Goal: Task Accomplishment & Management: Complete application form

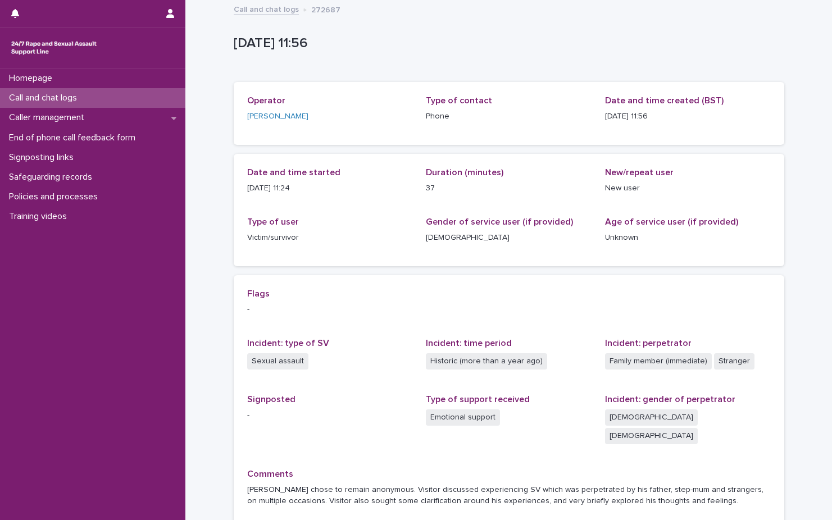
click at [282, 16] on div "Call and chat logs 272687" at bounding box center [509, 10] width 562 height 16
click at [281, 11] on link "Call and chat logs" at bounding box center [266, 8] width 65 height 13
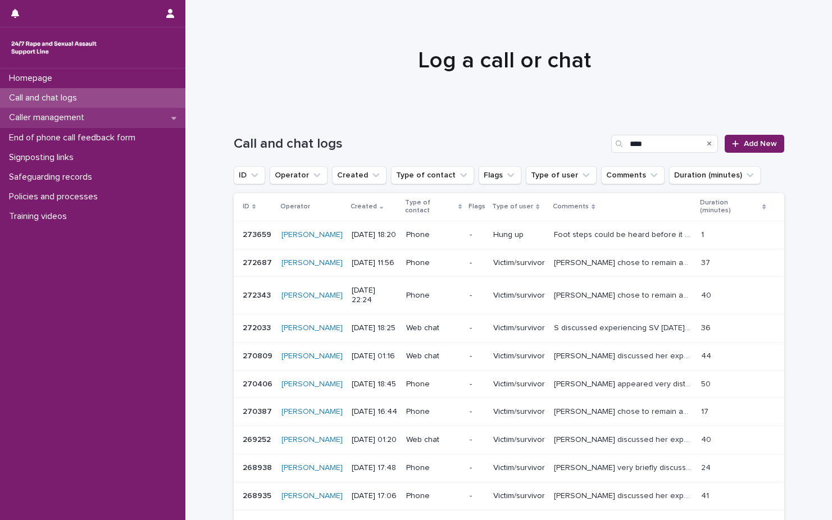
click at [112, 123] on div "Caller management" at bounding box center [92, 118] width 185 height 20
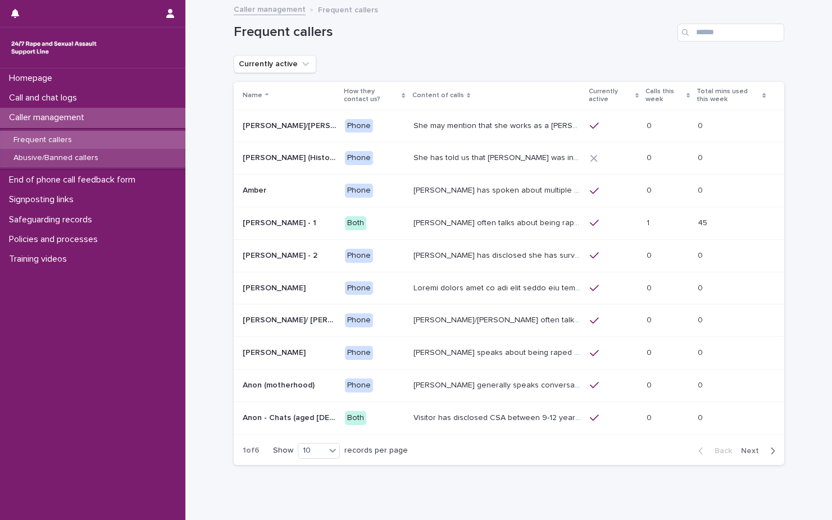
click at [107, 157] on div "Abusive/Banned callers" at bounding box center [92, 158] width 185 height 19
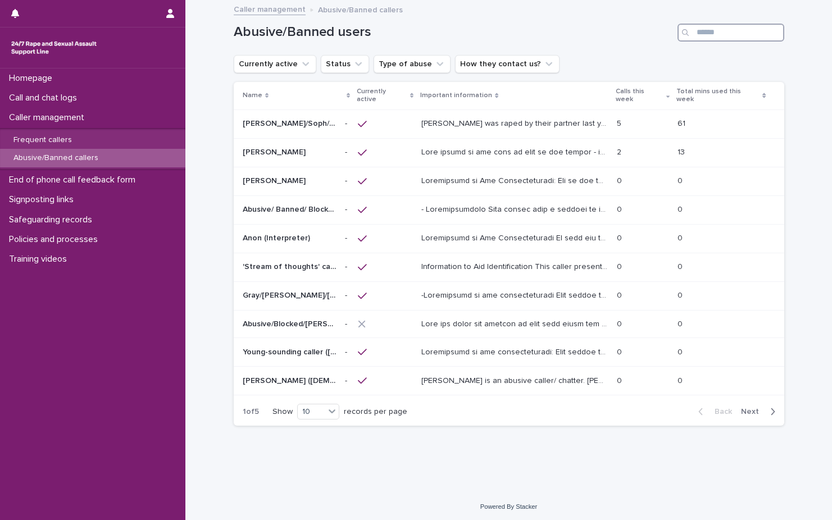
click at [747, 40] on input "Search" at bounding box center [731, 33] width 107 height 18
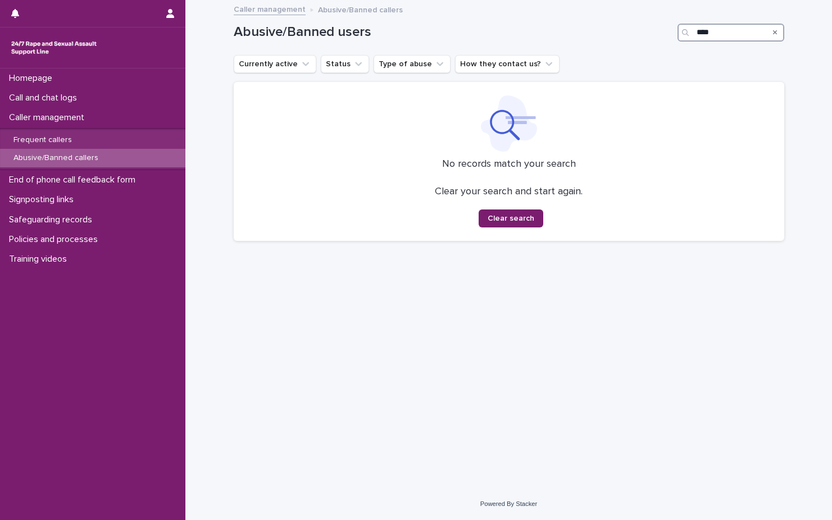
type input "****"
click at [777, 35] on icon "Search" at bounding box center [775, 32] width 4 height 7
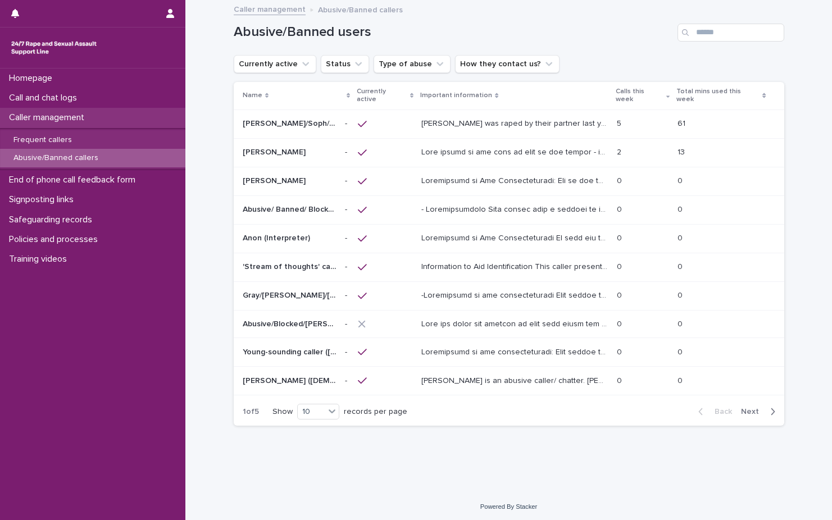
click at [126, 111] on div "Caller management" at bounding box center [92, 118] width 185 height 20
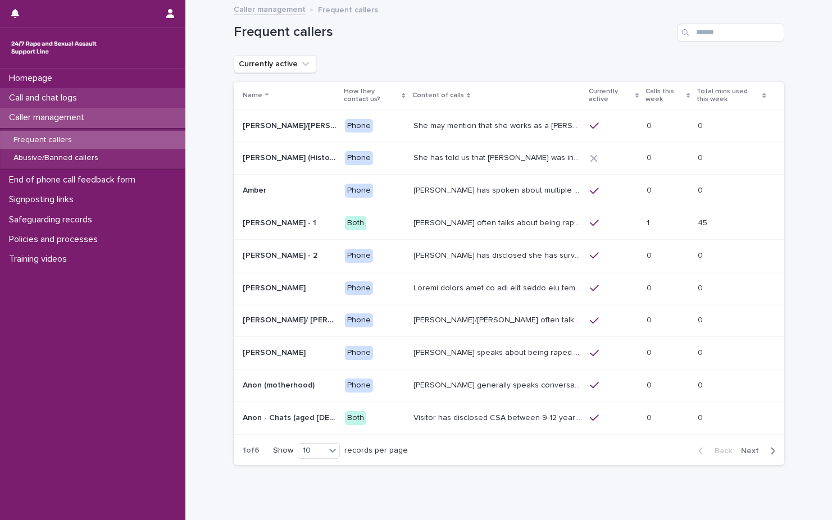
click at [86, 94] on p "Call and chat logs" at bounding box center [44, 98] width 81 height 11
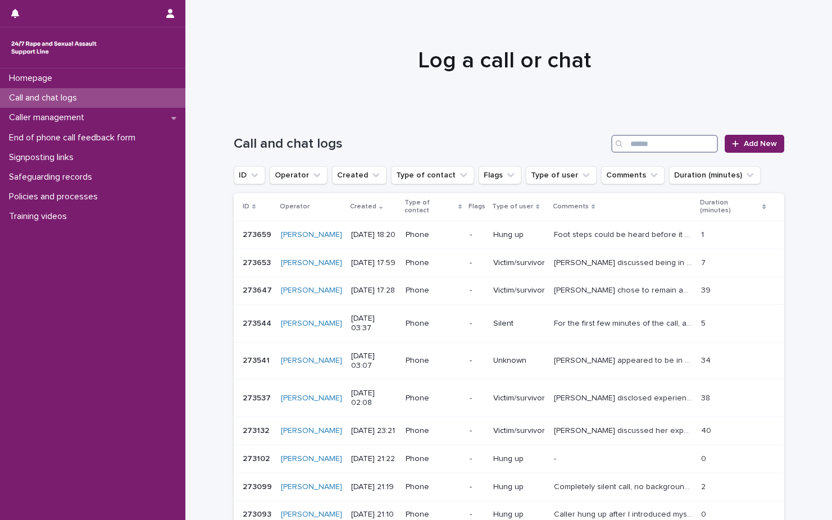
click at [677, 141] on input "Search" at bounding box center [664, 144] width 107 height 18
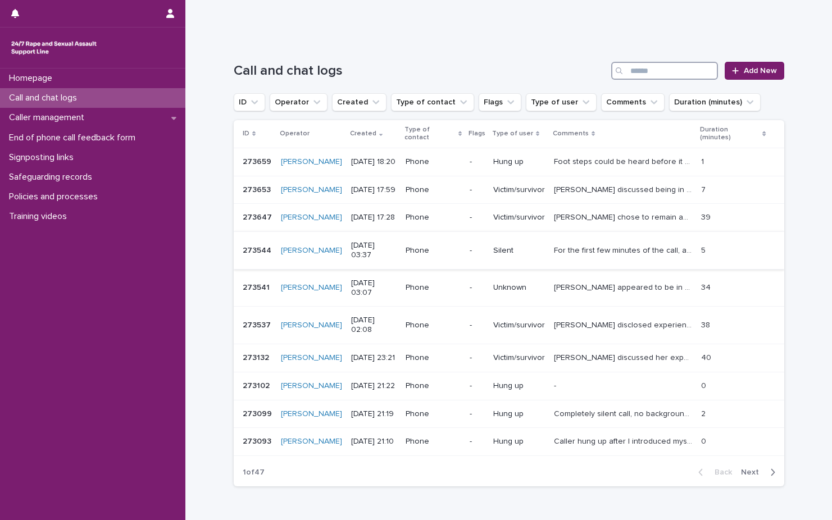
scroll to position [100, 0]
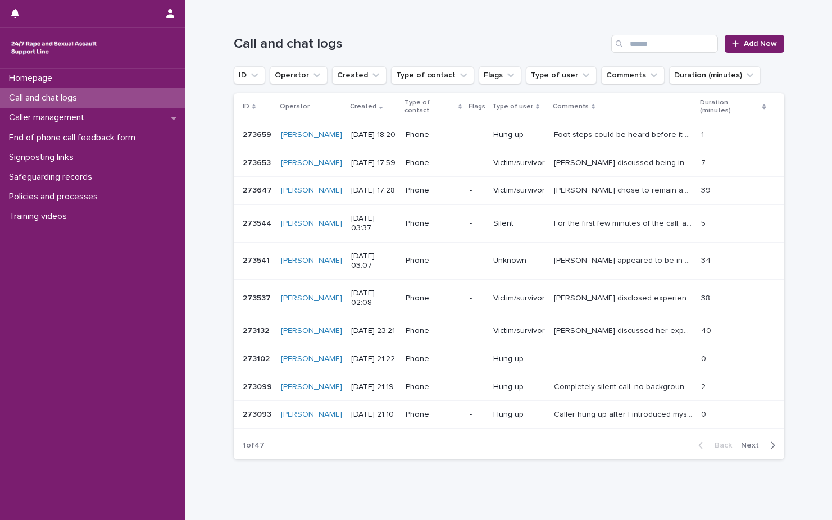
click at [748, 441] on button "Next" at bounding box center [761, 446] width 48 height 10
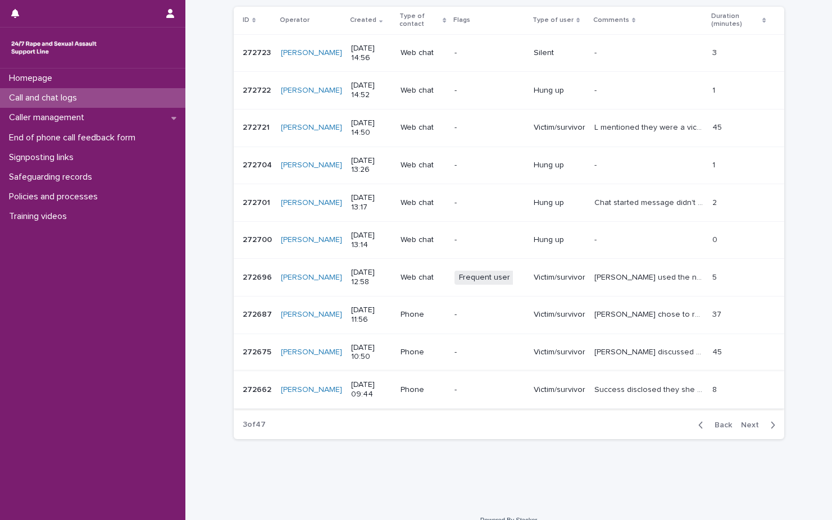
scroll to position [203, 0]
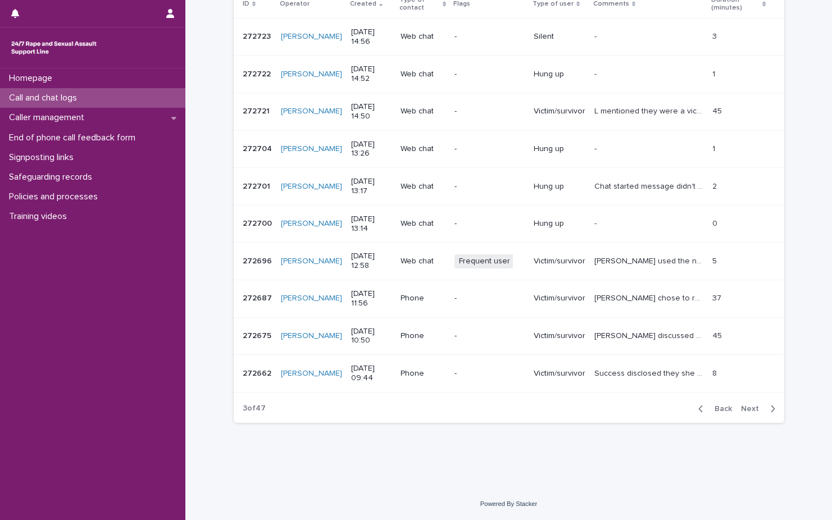
click at [643, 303] on p "Caller chose to remain anonymous. Visitor discussed experiencing SV which was p…" at bounding box center [649, 298] width 111 height 12
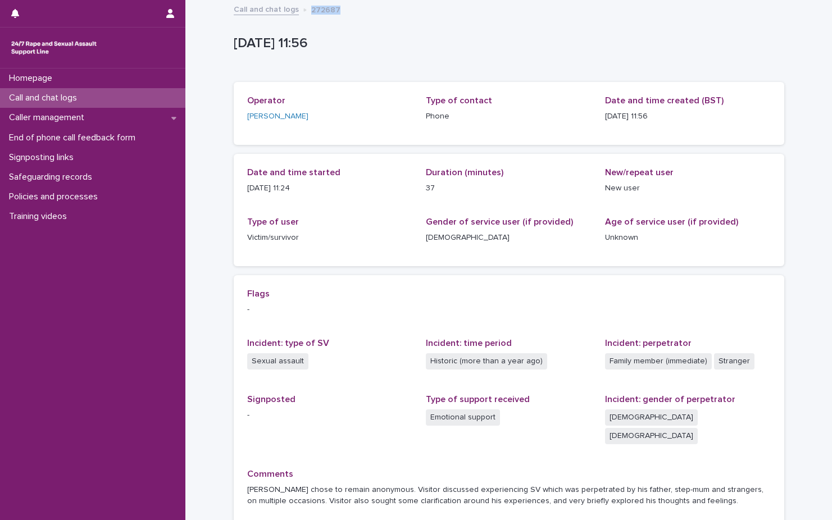
drag, startPoint x: 339, startPoint y: 13, endPoint x: 300, endPoint y: 11, distance: 38.8
click at [300, 11] on div "Call and chat logs 272687" at bounding box center [509, 10] width 562 height 16
copy p "272687"
click at [275, 12] on link "Call and chat logs" at bounding box center [266, 8] width 65 height 13
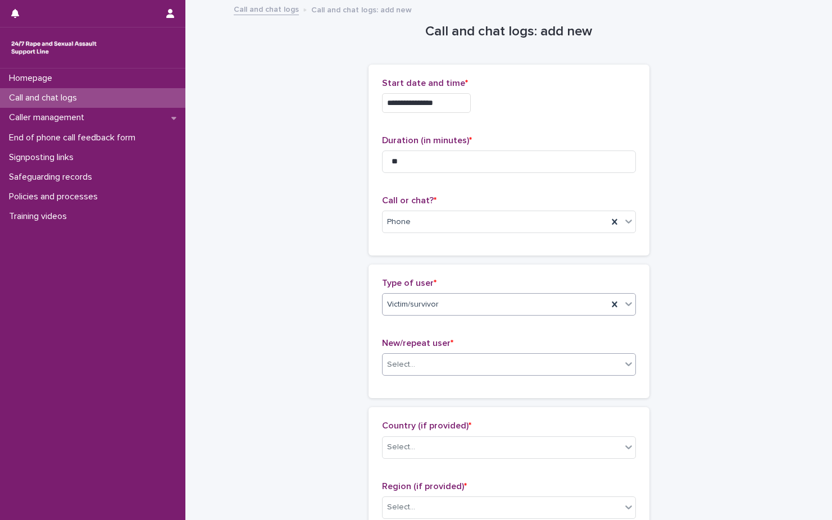
scroll to position [56, 0]
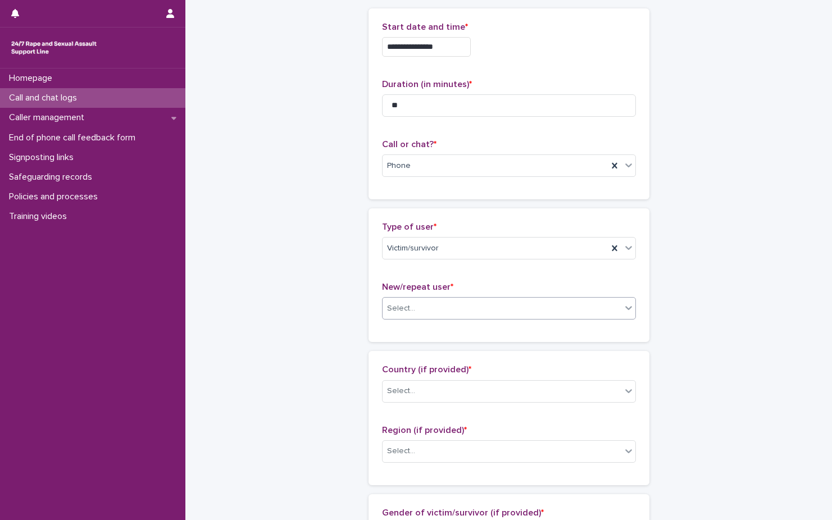
click at [552, 311] on div "Select..." at bounding box center [502, 308] width 239 height 19
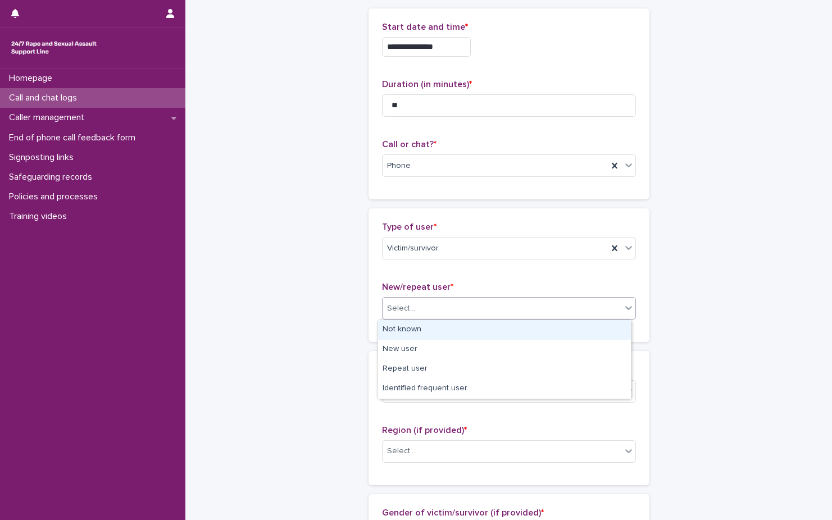
click at [541, 315] on div "Select..." at bounding box center [502, 308] width 239 height 19
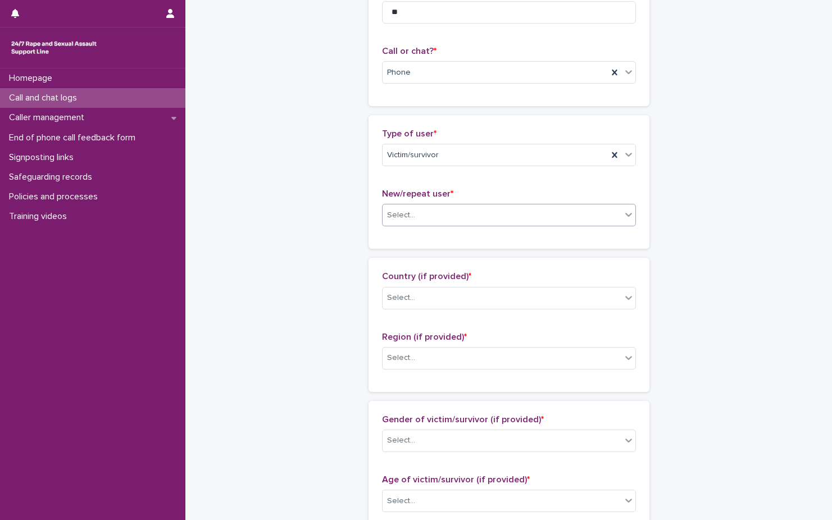
scroll to position [169, 0]
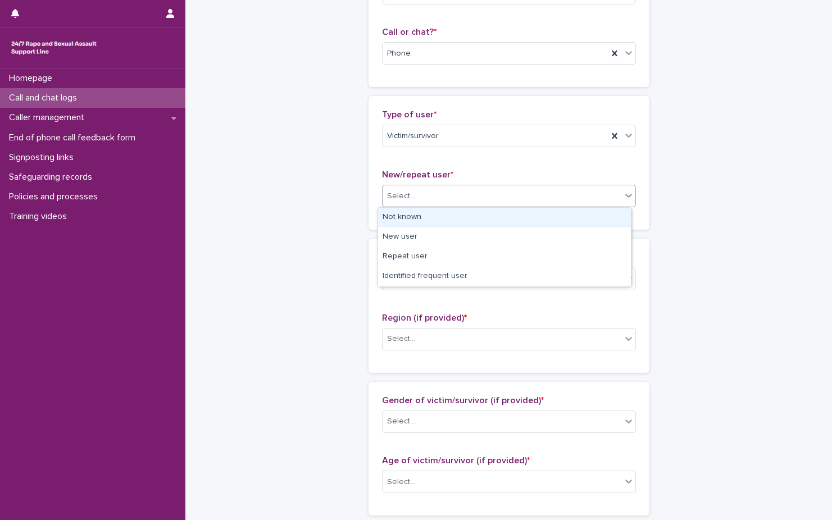
click at [439, 202] on div "Select..." at bounding box center [502, 196] width 239 height 19
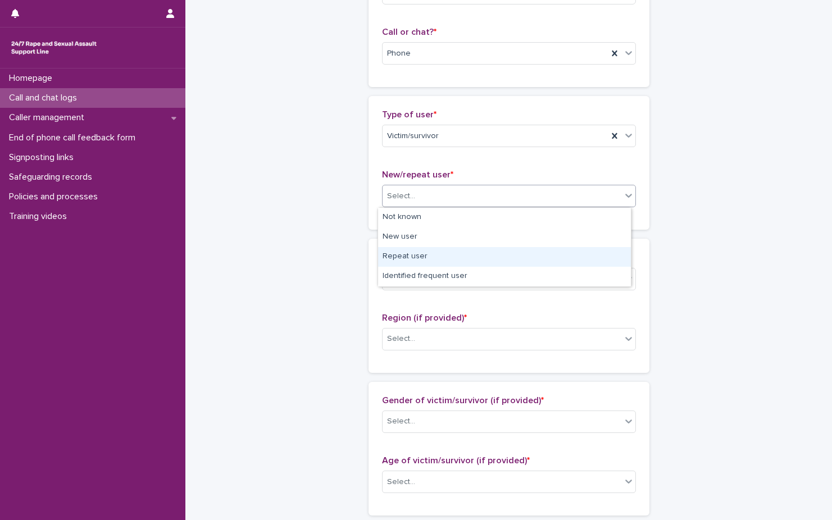
click at [446, 257] on div "Repeat user" at bounding box center [504, 257] width 253 height 20
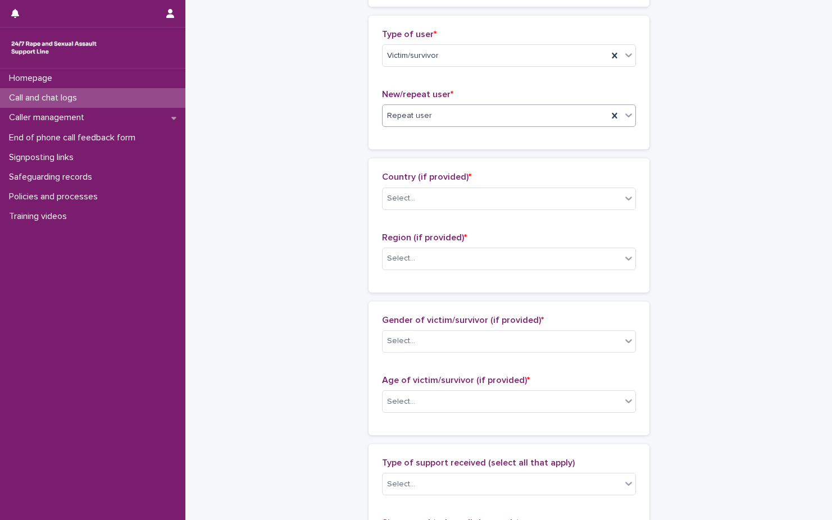
scroll to position [281, 0]
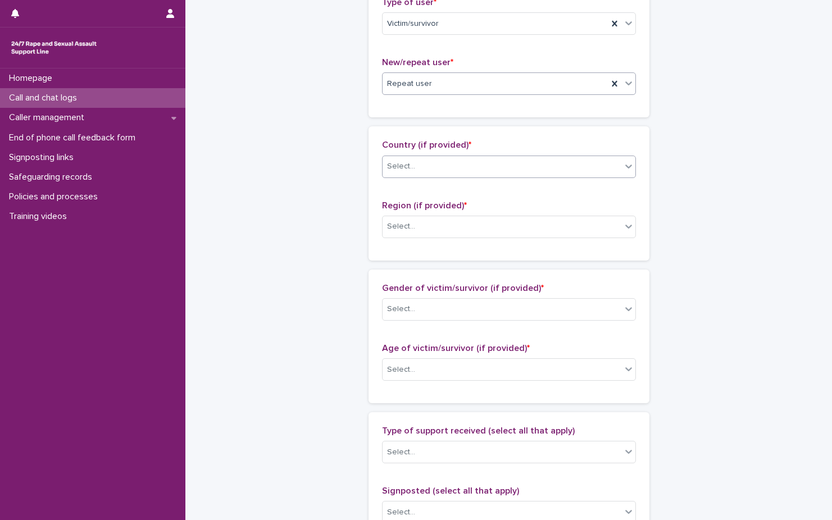
click at [452, 170] on div "Select..." at bounding box center [502, 166] width 239 height 19
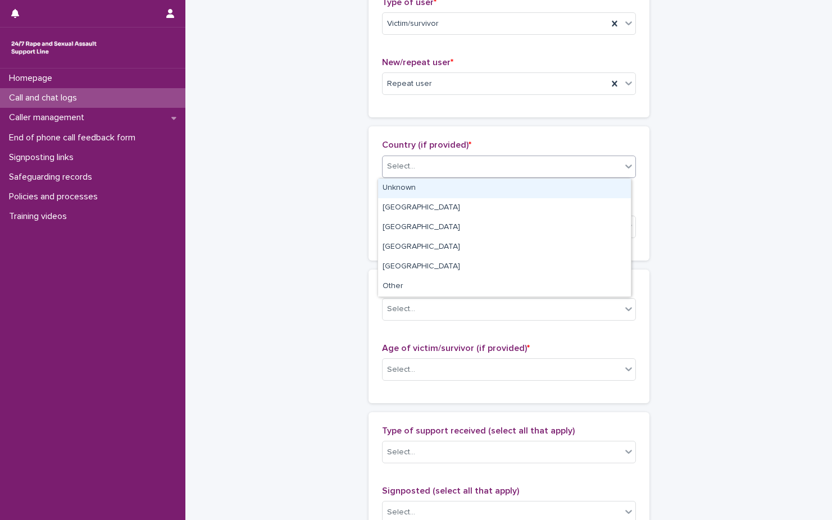
click at [454, 190] on div "Unknown" at bounding box center [504, 189] width 253 height 20
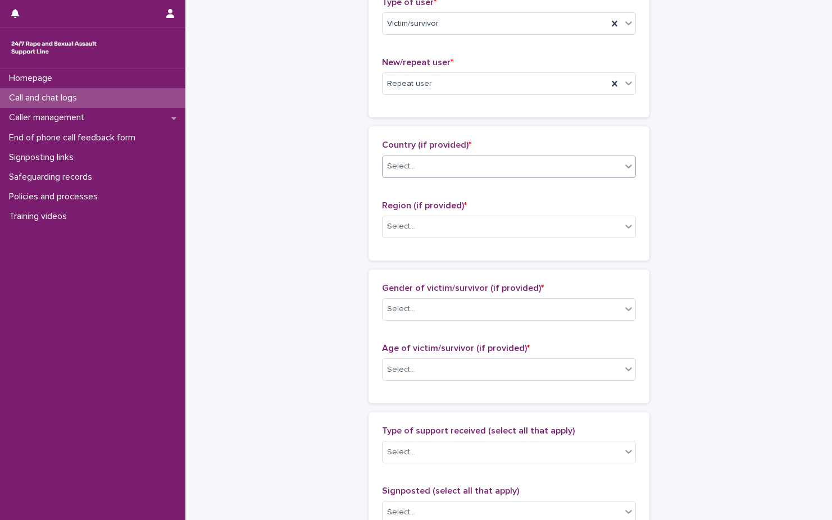
click at [454, 239] on div "Region (if provided) * Select..." at bounding box center [509, 224] width 254 height 47
click at [461, 223] on div "Select..." at bounding box center [502, 226] width 239 height 19
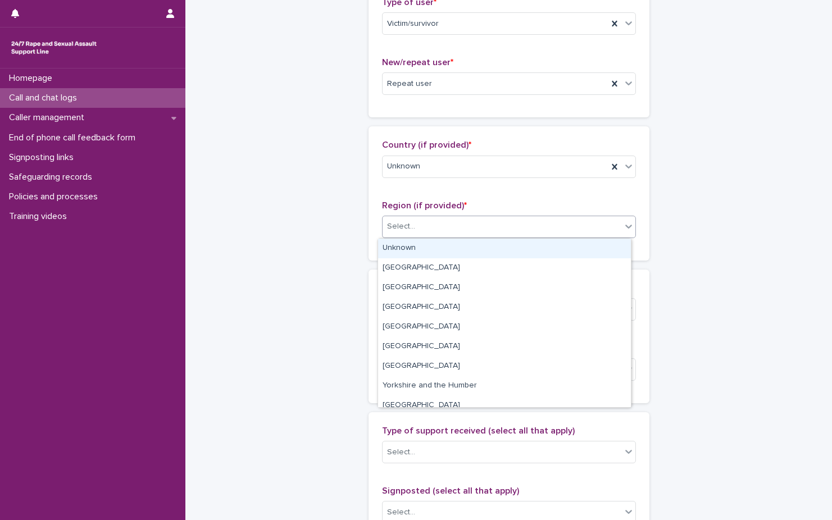
click at [452, 251] on div "Unknown" at bounding box center [504, 249] width 253 height 20
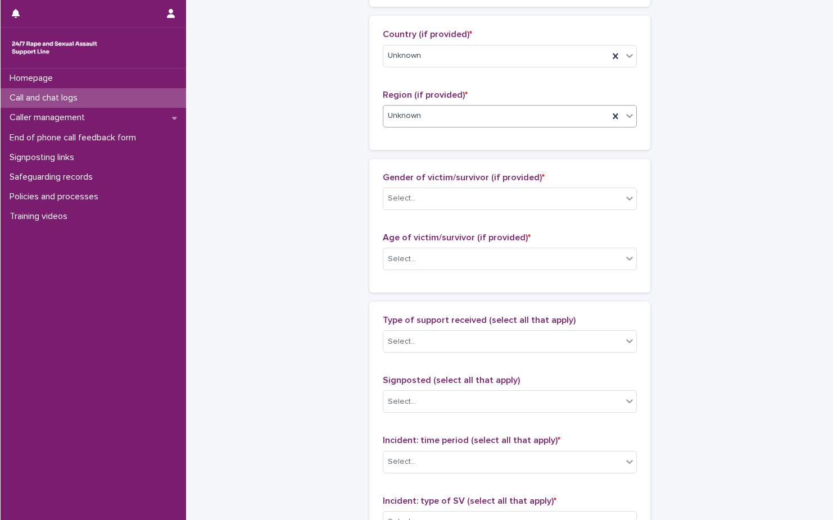
scroll to position [393, 0]
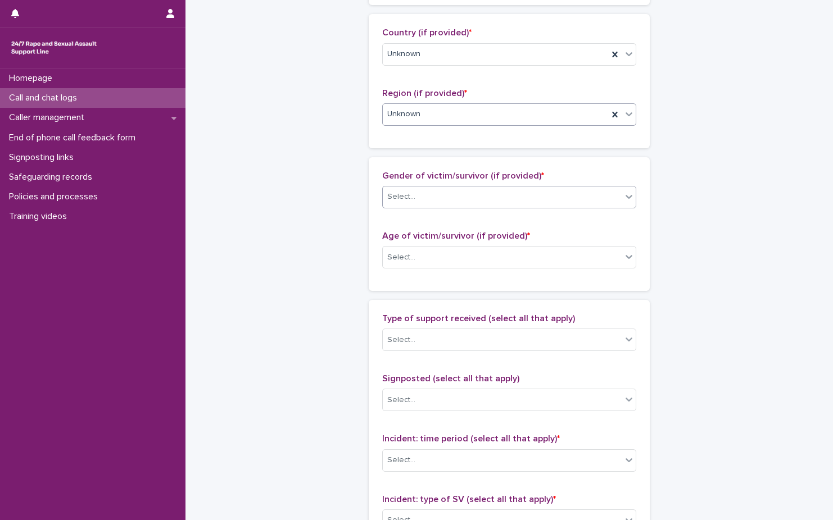
click at [418, 194] on div "Select..." at bounding box center [502, 197] width 239 height 19
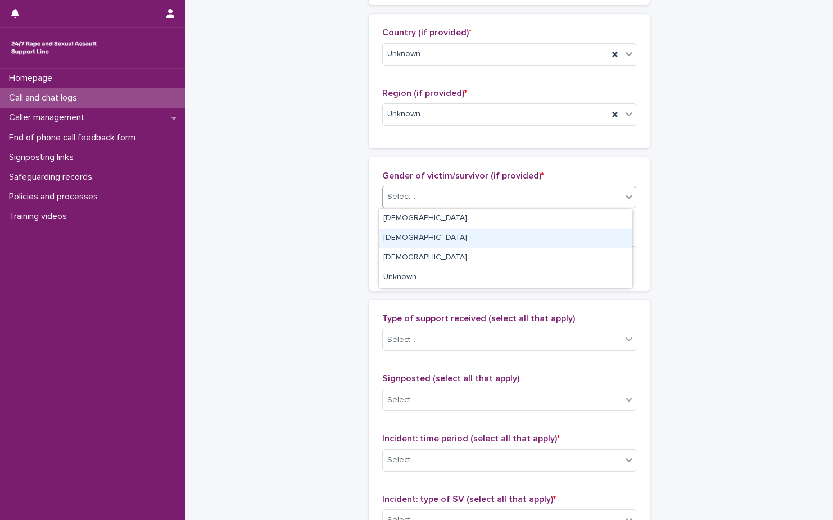
click at [469, 235] on div "Male" at bounding box center [505, 239] width 253 height 20
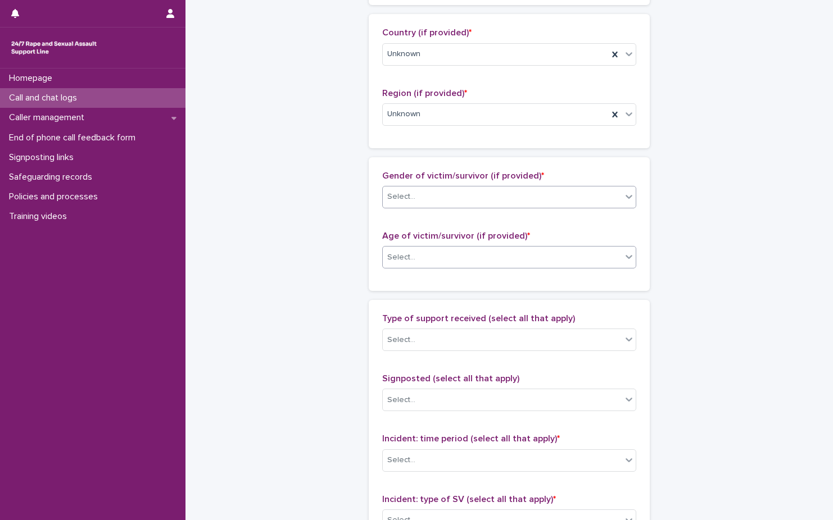
click at [469, 266] on div "Select..." at bounding box center [502, 257] width 239 height 19
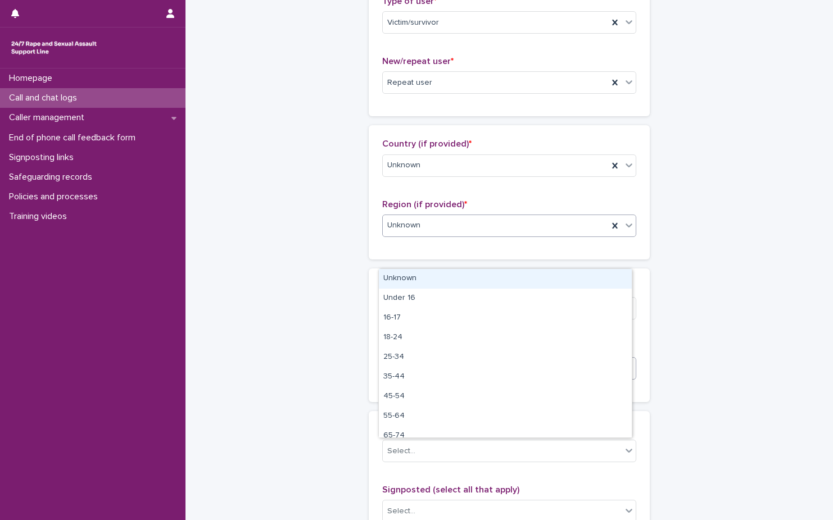
scroll to position [281, 0]
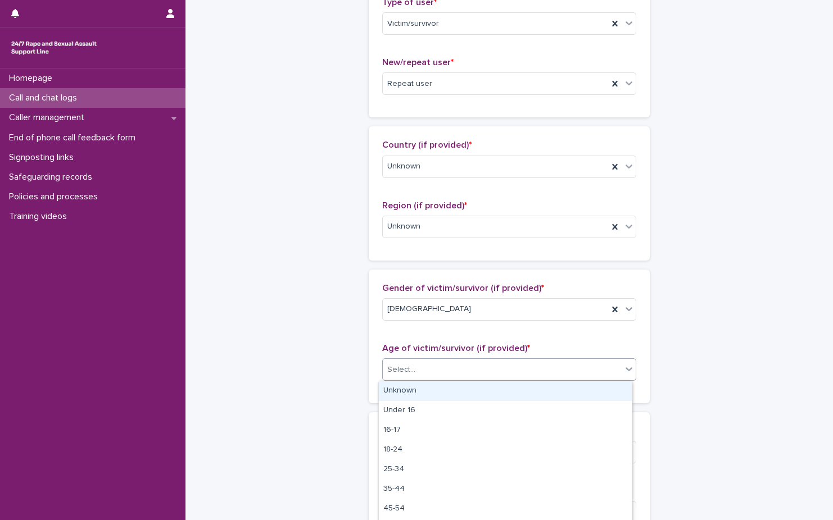
click at [476, 391] on div "Unknown" at bounding box center [505, 392] width 253 height 20
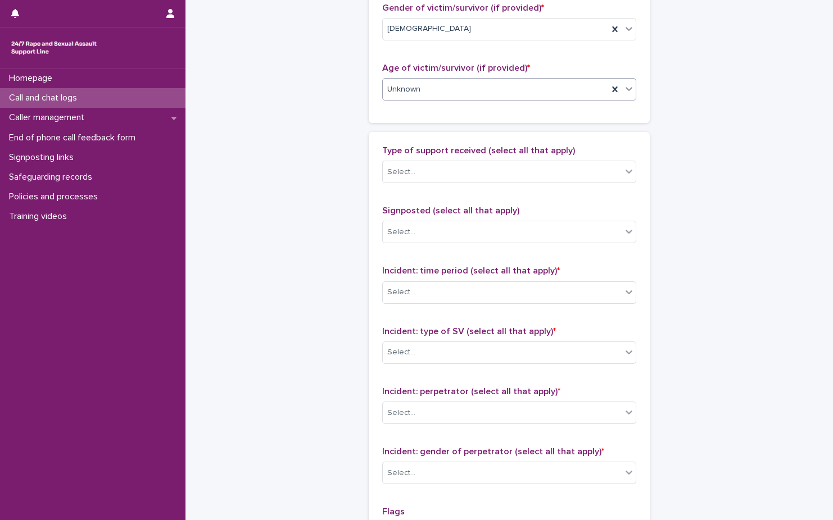
scroll to position [562, 0]
click at [494, 171] on div "Select..." at bounding box center [502, 171] width 239 height 19
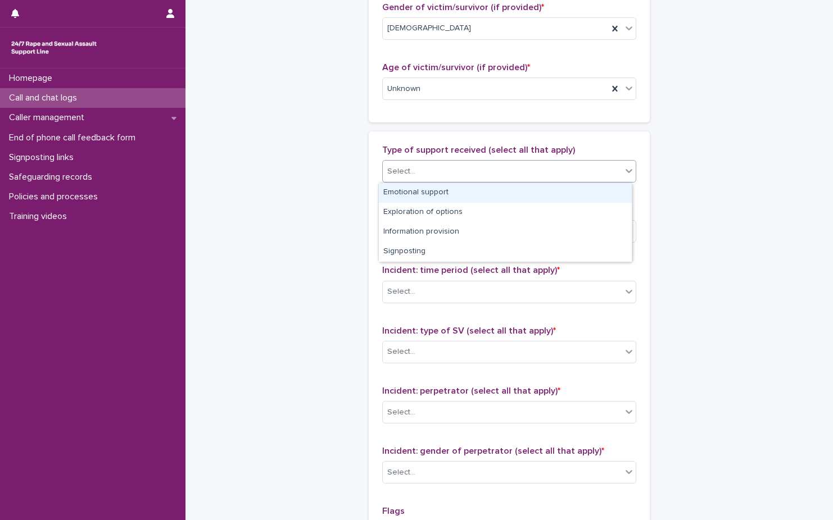
click at [504, 185] on div "Emotional support" at bounding box center [505, 193] width 253 height 20
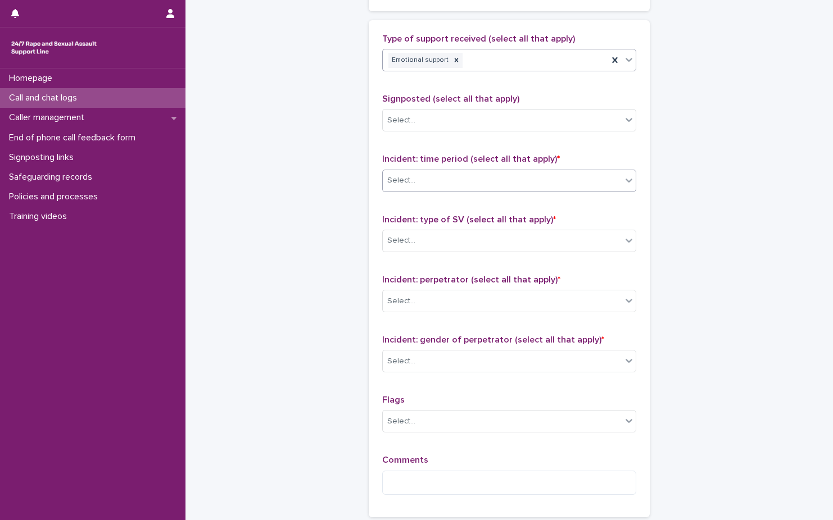
scroll to position [674, 0]
click at [518, 176] on div "Select..." at bounding box center [502, 179] width 239 height 19
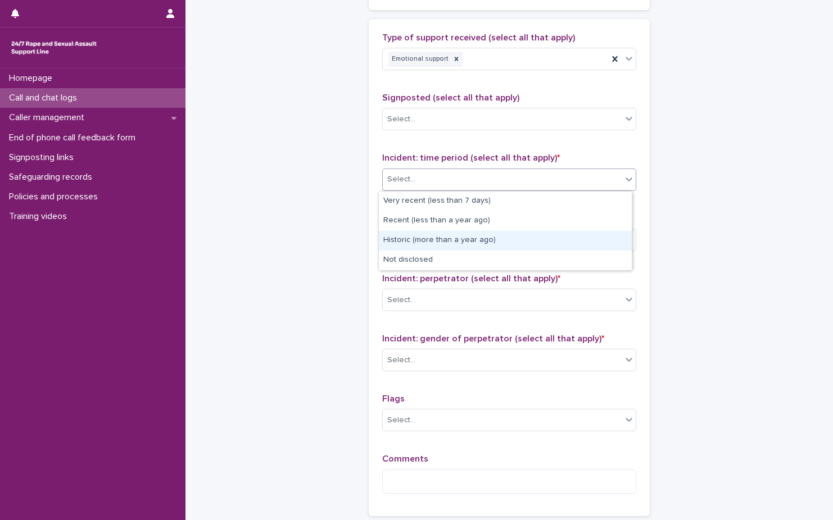
click at [510, 233] on div "Historic (more than a year ago)" at bounding box center [505, 241] width 253 height 20
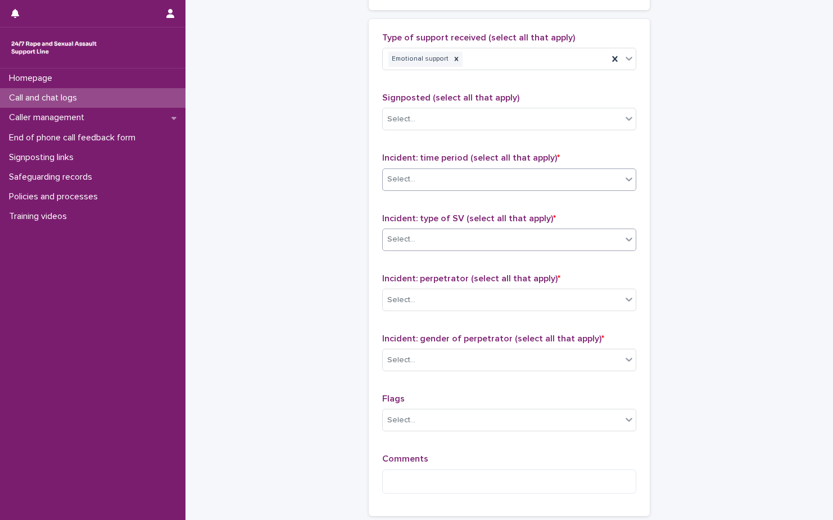
click at [509, 233] on div "Select..." at bounding box center [502, 239] width 239 height 19
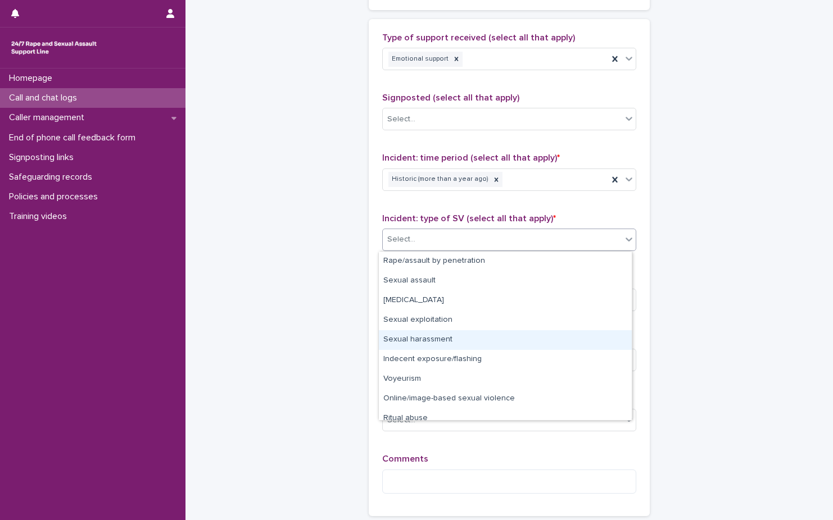
click at [505, 346] on div "Sexual harassment" at bounding box center [505, 340] width 253 height 20
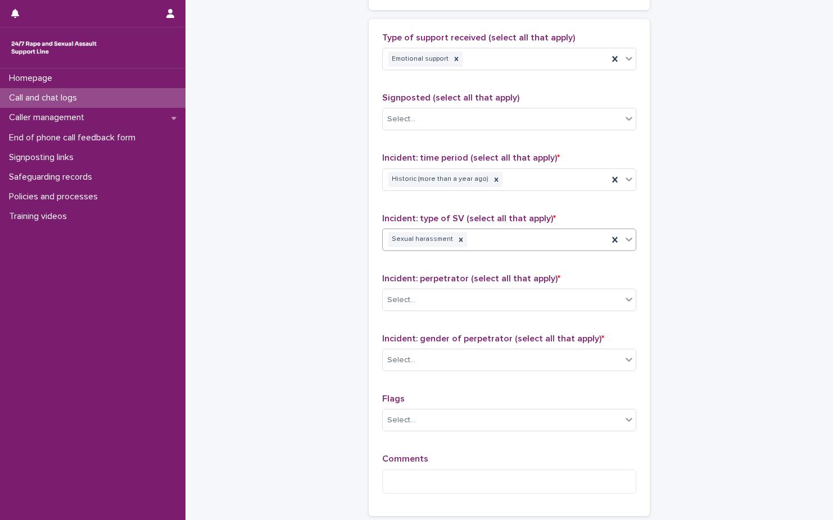
click at [541, 249] on div "Sexual harassment" at bounding box center [495, 240] width 225 height 20
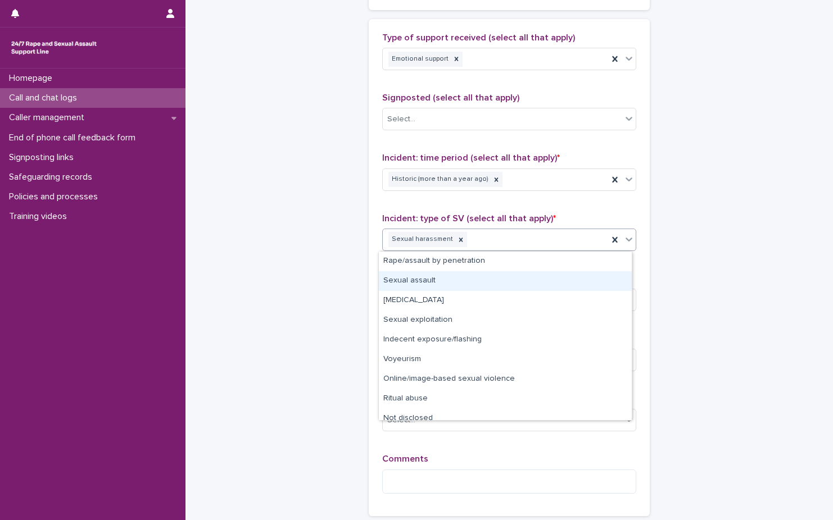
click at [533, 271] on div "Sexual assault" at bounding box center [505, 281] width 253 height 20
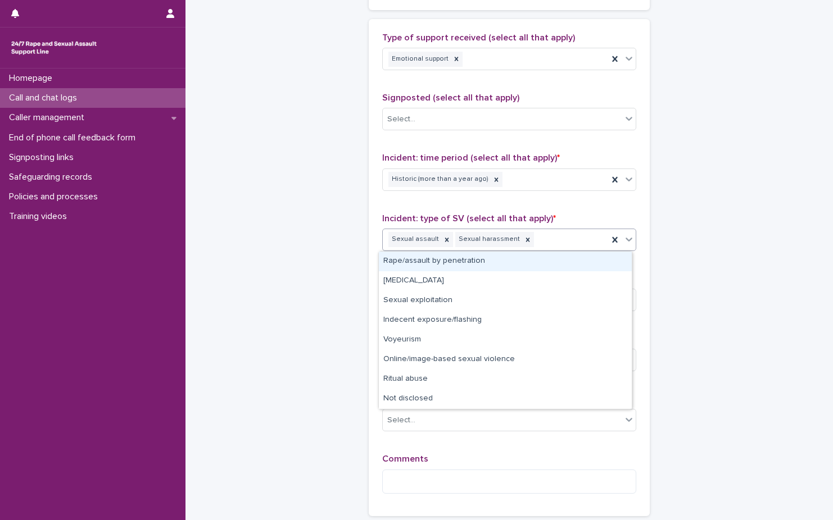
click at [543, 244] on div "Sexual assault Sexual harassment" at bounding box center [495, 240] width 225 height 20
click at [538, 260] on div "Rape/assault by penetration" at bounding box center [505, 262] width 253 height 20
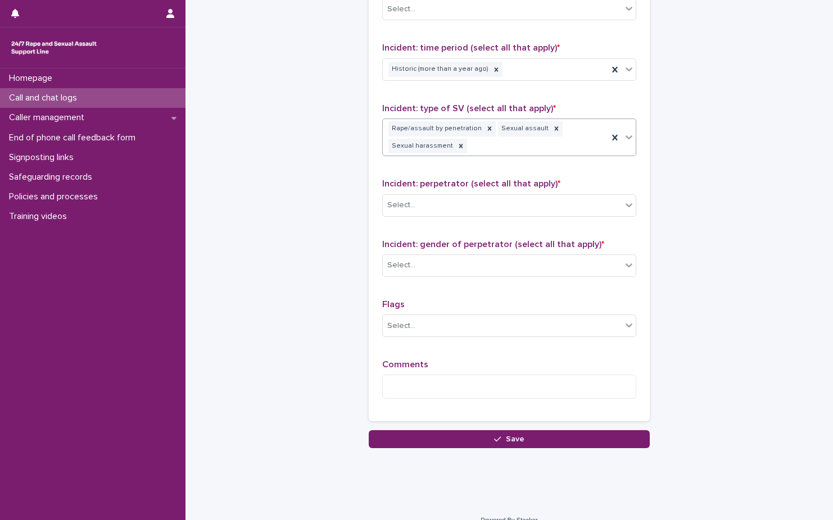
scroll to position [785, 0]
click at [457, 149] on icon at bounding box center [461, 146] width 8 height 8
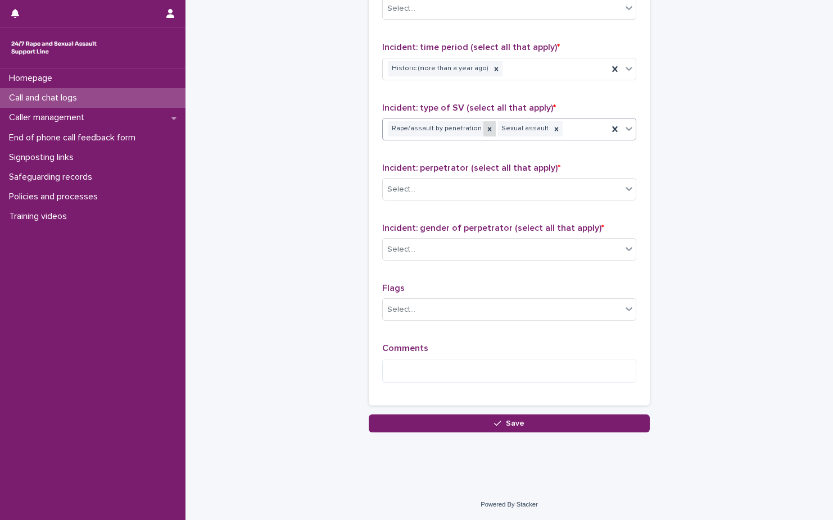
click at [483, 135] on div at bounding box center [489, 128] width 12 height 15
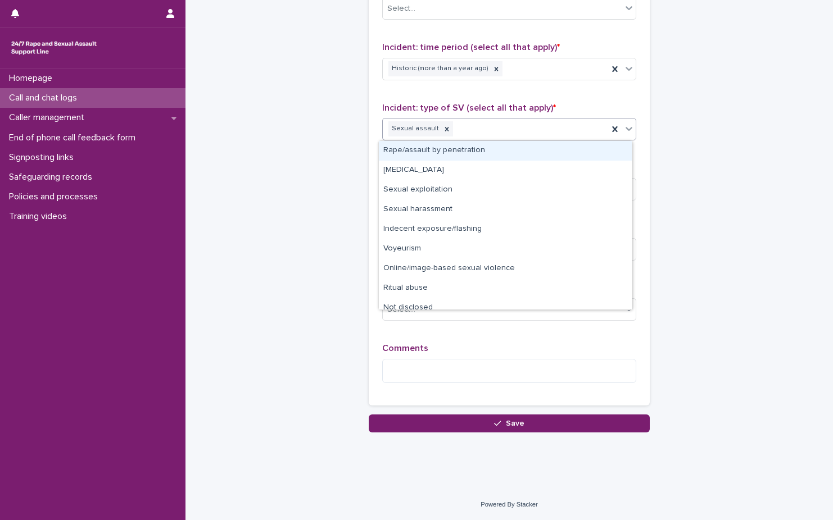
click at [548, 130] on div "Sexual assault" at bounding box center [495, 129] width 225 height 20
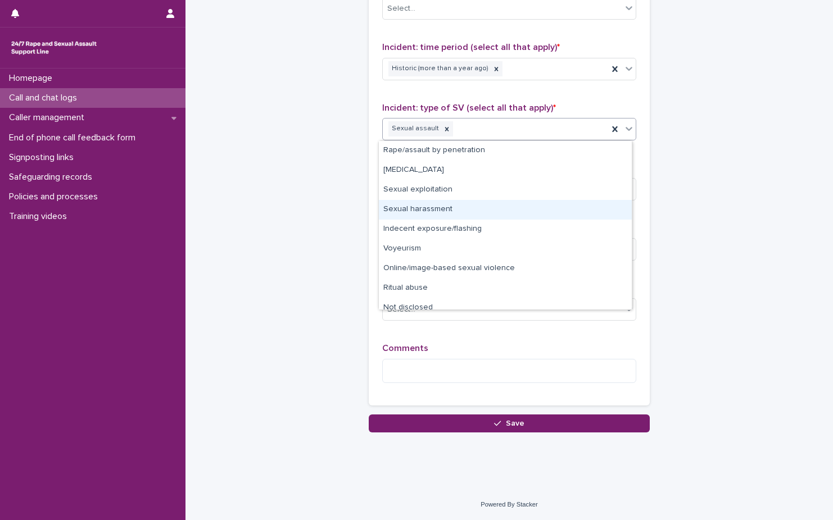
click at [497, 217] on div "Sexual harassment" at bounding box center [505, 210] width 253 height 20
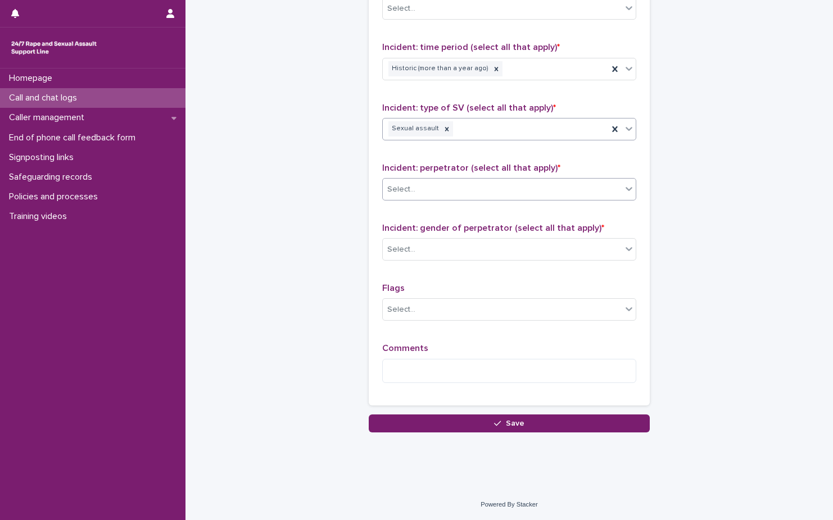
click at [494, 196] on div "Select..." at bounding box center [502, 189] width 239 height 19
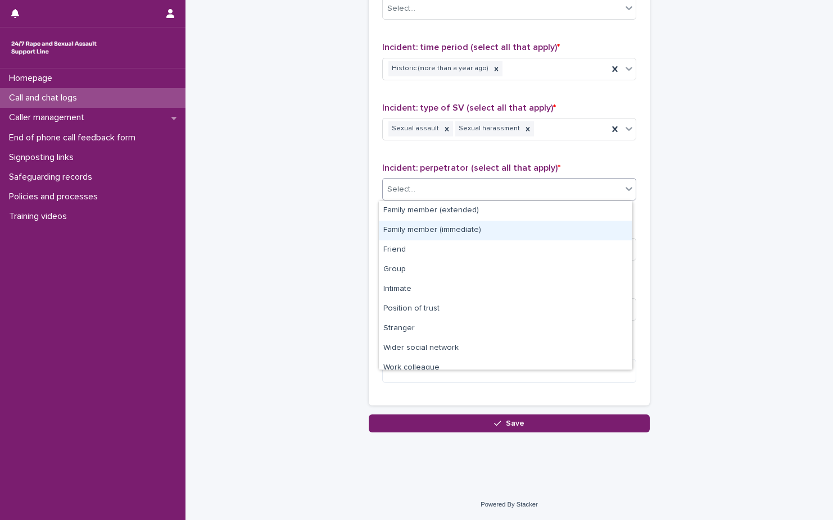
click at [498, 228] on div "Family member (immediate)" at bounding box center [505, 231] width 253 height 20
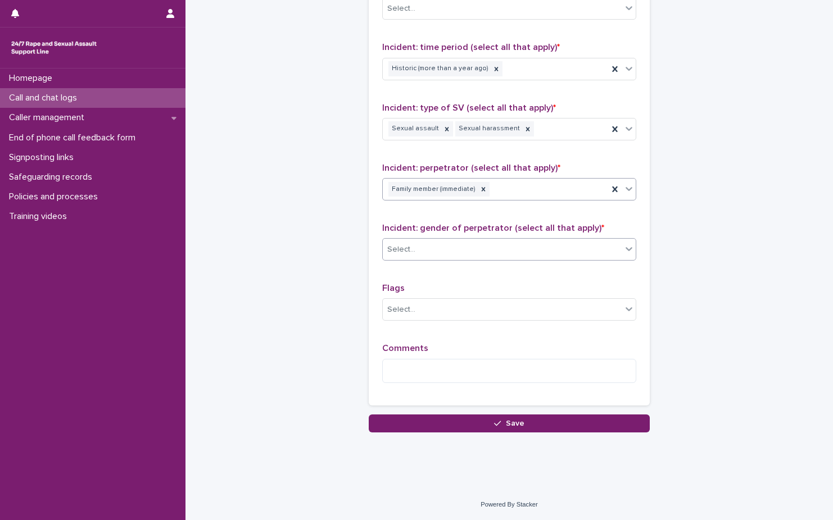
click at [524, 252] on div "Select..." at bounding box center [502, 249] width 239 height 19
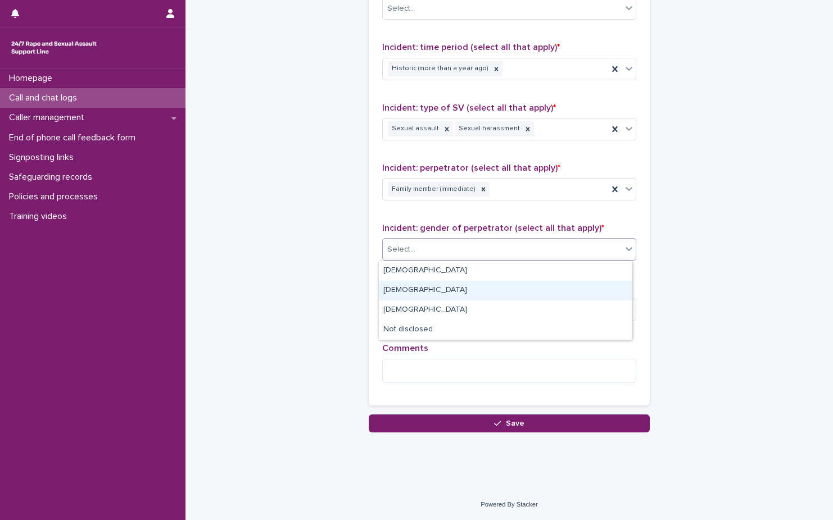
click at [520, 294] on div "Female" at bounding box center [505, 291] width 253 height 20
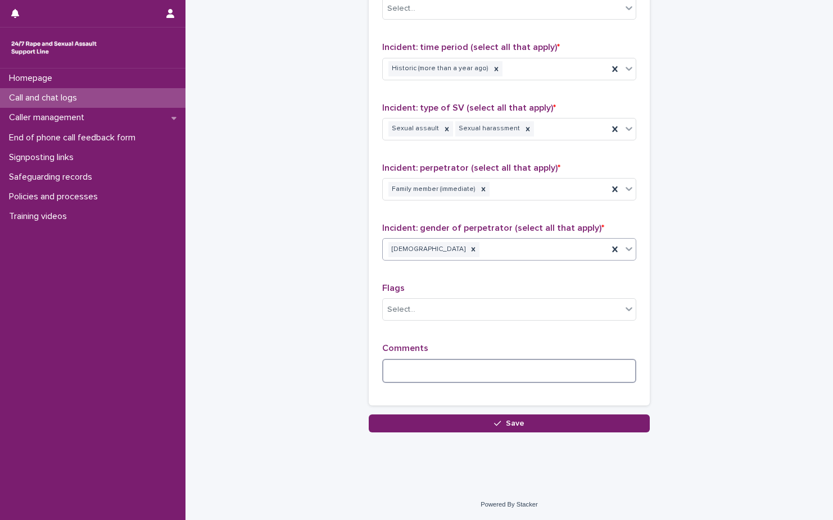
click at [509, 362] on textarea at bounding box center [509, 371] width 254 height 24
click at [491, 328] on div "Flags Select..." at bounding box center [509, 306] width 254 height 47
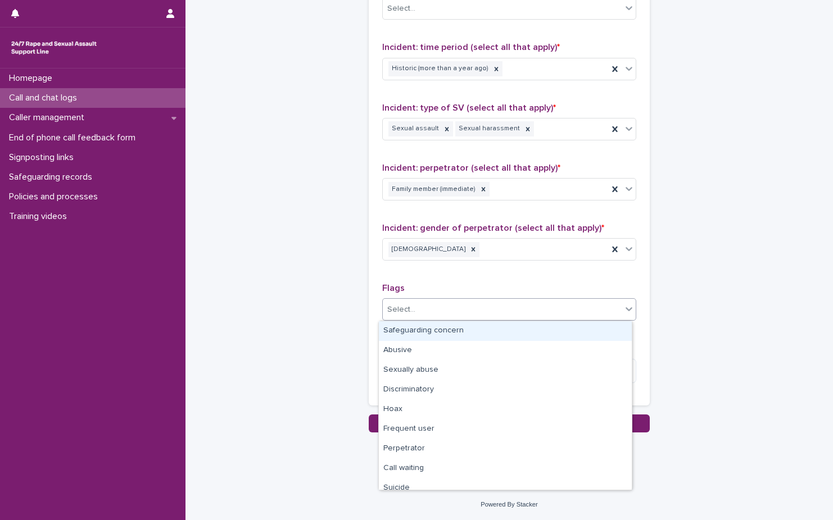
click at [501, 305] on div "Select..." at bounding box center [502, 310] width 239 height 19
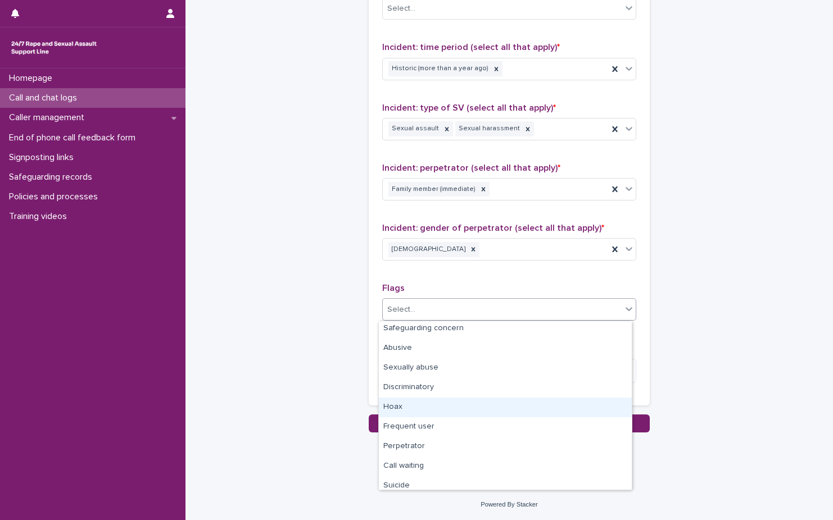
scroll to position [0, 0]
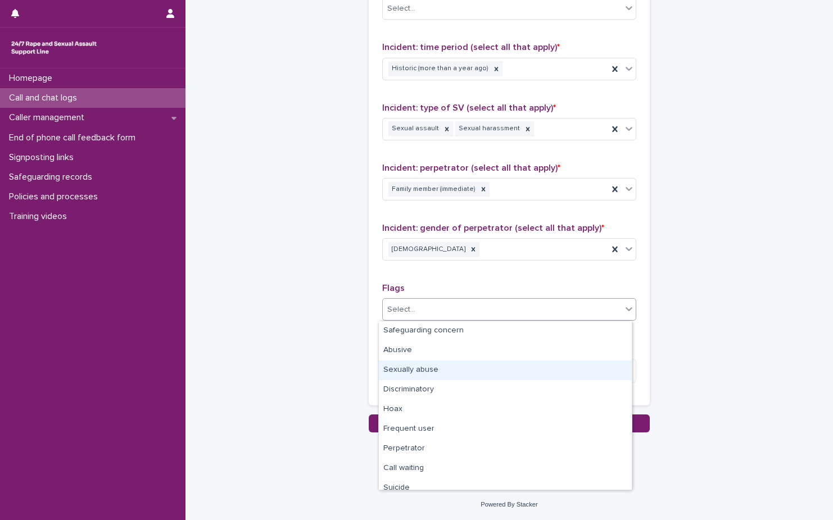
click at [492, 369] on div "Sexually abuse" at bounding box center [505, 371] width 253 height 20
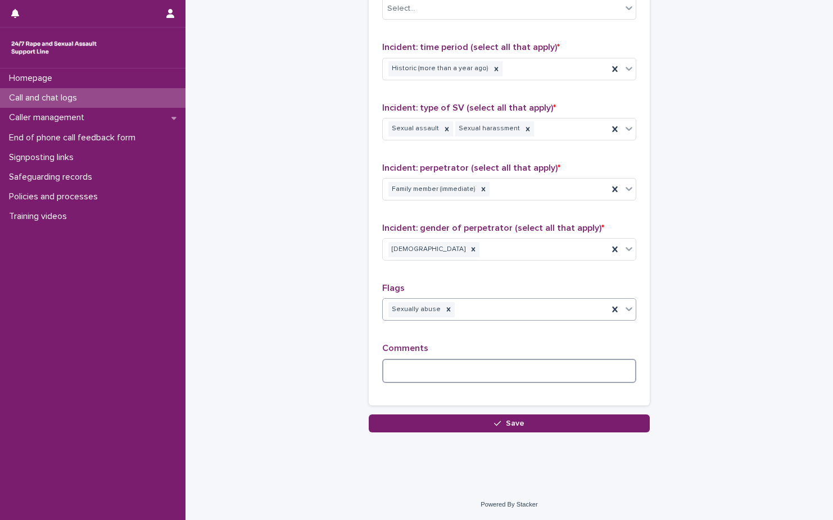
click at [489, 366] on textarea at bounding box center [509, 371] width 254 height 24
click at [584, 366] on textarea "**********" at bounding box center [509, 371] width 254 height 24
paste textarea "**********"
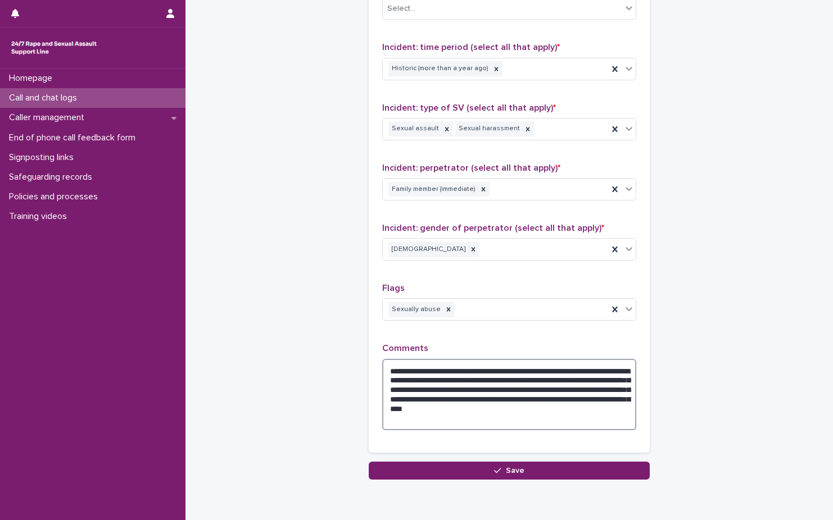
drag, startPoint x: 406, startPoint y: 399, endPoint x: 550, endPoint y: 353, distance: 151.0
click at [550, 353] on div "**********" at bounding box center [509, 391] width 254 height 96
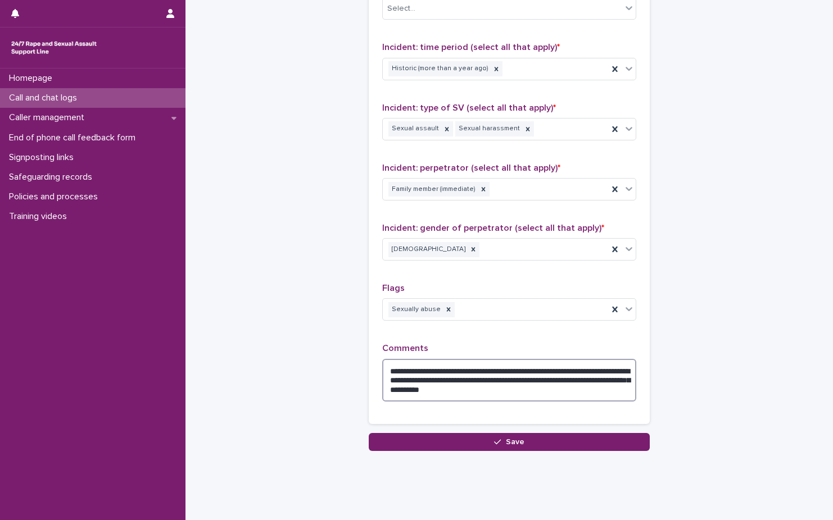
drag, startPoint x: 561, startPoint y: 396, endPoint x: 448, endPoint y: 380, distance: 114.7
click at [448, 380] on textarea "**********" at bounding box center [509, 380] width 254 height 43
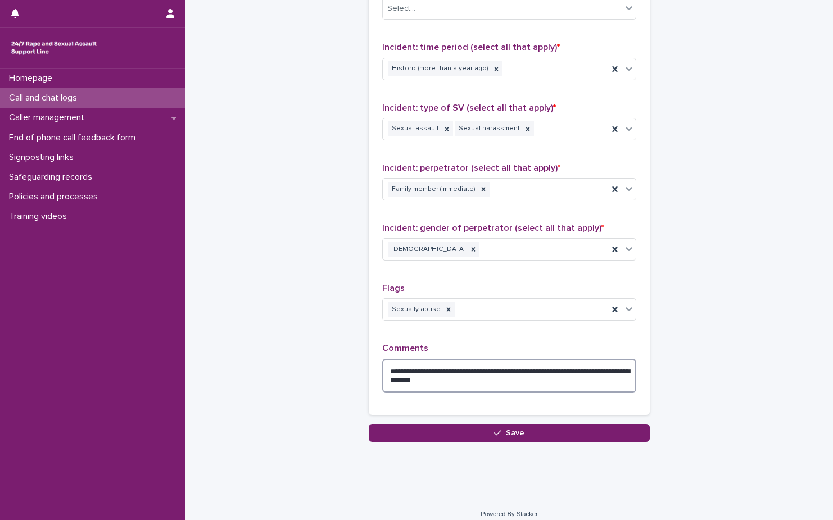
click at [553, 373] on textarea "**********" at bounding box center [509, 376] width 254 height 34
click at [509, 374] on textarea "**********" at bounding box center [509, 376] width 254 height 34
click at [509, 386] on textarea "**********" at bounding box center [509, 376] width 254 height 34
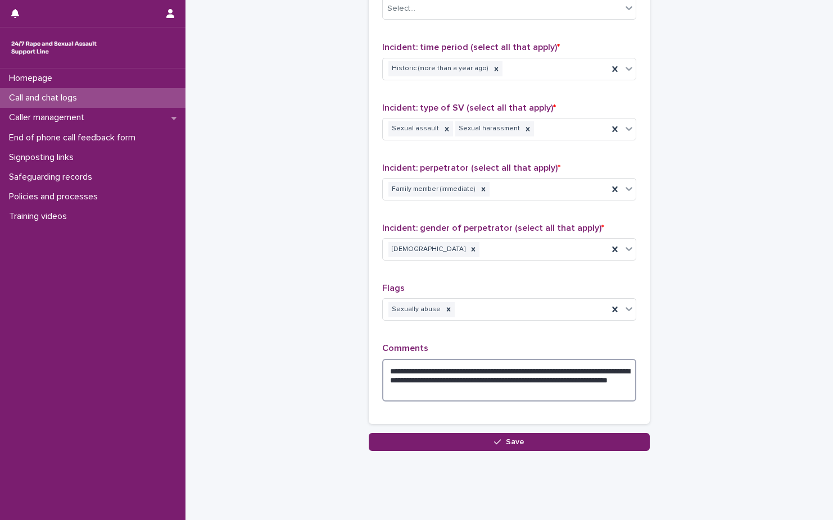
click at [529, 392] on textarea "**********" at bounding box center [509, 380] width 254 height 43
paste textarea "**********"
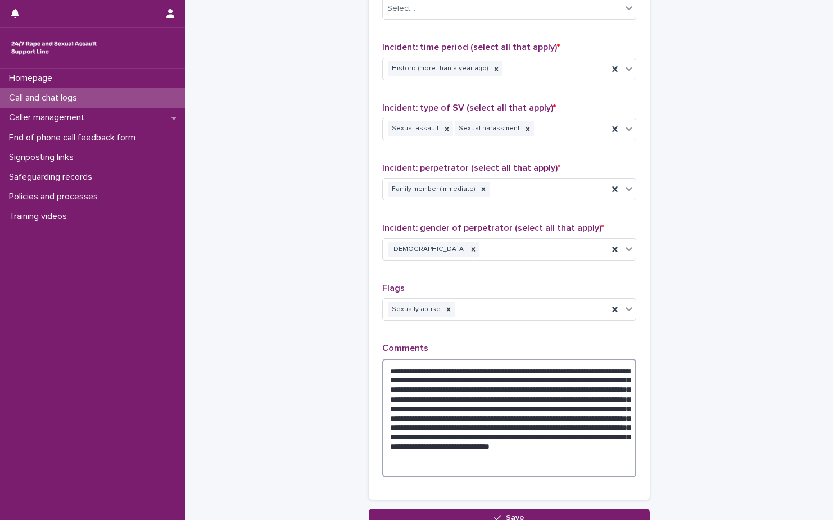
click at [467, 468] on textarea "**********" at bounding box center [509, 418] width 254 height 119
drag, startPoint x: 467, startPoint y: 468, endPoint x: 468, endPoint y: 453, distance: 14.6
drag, startPoint x: 468, startPoint y: 453, endPoint x: 467, endPoint y: 471, distance: 18.0
click at [467, 471] on textarea "**********" at bounding box center [509, 418] width 254 height 119
click at [600, 466] on textarea "**********" at bounding box center [509, 418] width 254 height 119
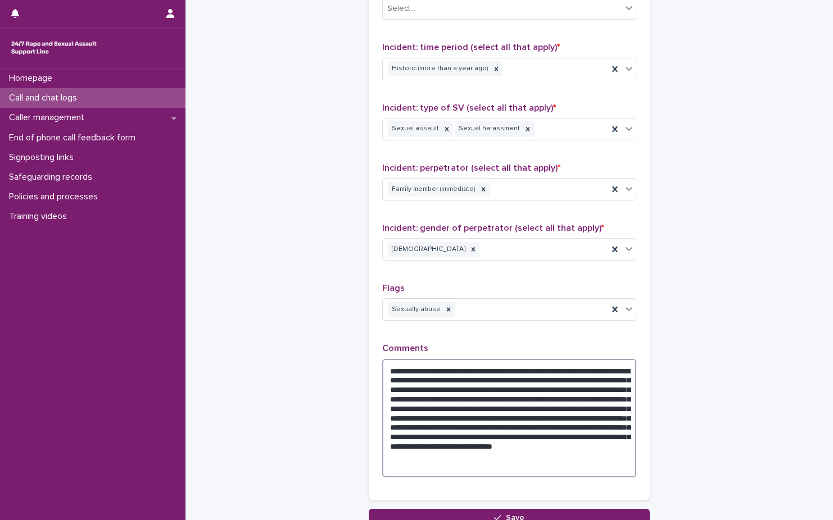
scroll to position [841, 0]
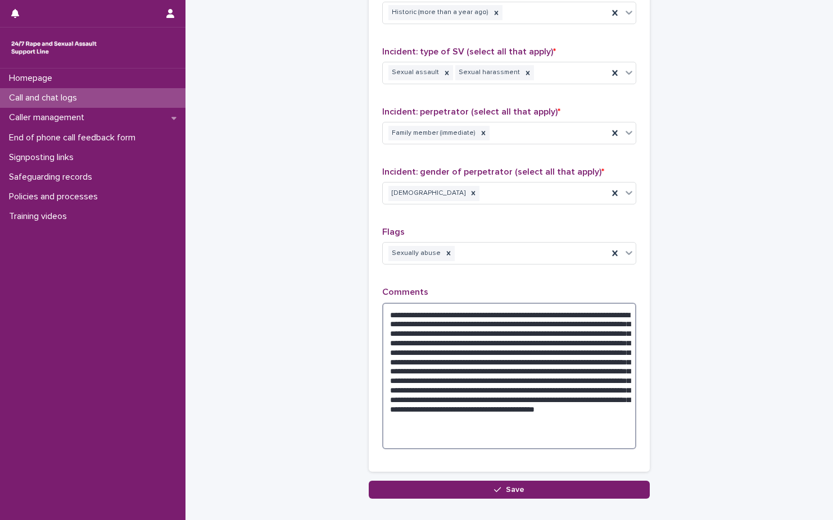
click at [474, 338] on textarea "**********" at bounding box center [509, 376] width 254 height 147
click at [609, 446] on textarea "**********" at bounding box center [509, 376] width 254 height 147
click at [602, 441] on textarea "**********" at bounding box center [509, 376] width 254 height 147
drag, startPoint x: 602, startPoint y: 441, endPoint x: 531, endPoint y: 432, distance: 72.0
click at [531, 432] on textarea "**********" at bounding box center [509, 376] width 254 height 147
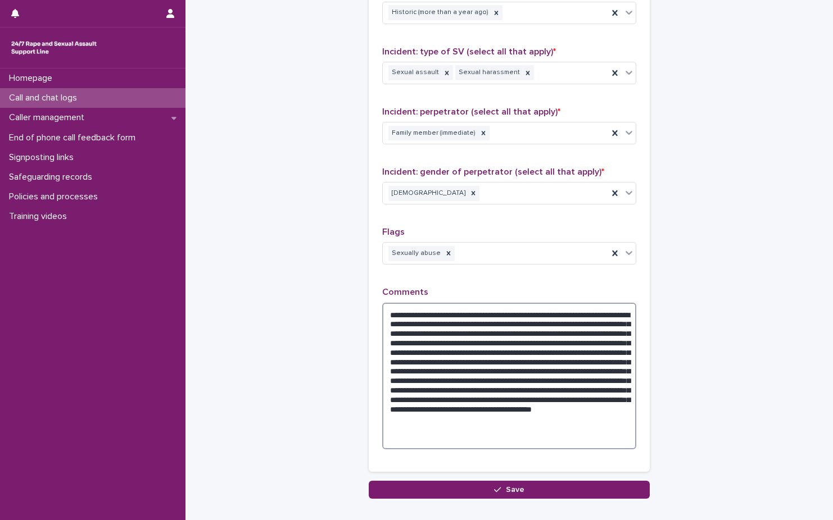
click at [588, 429] on textarea "**********" at bounding box center [509, 376] width 254 height 147
paste textarea "**********"
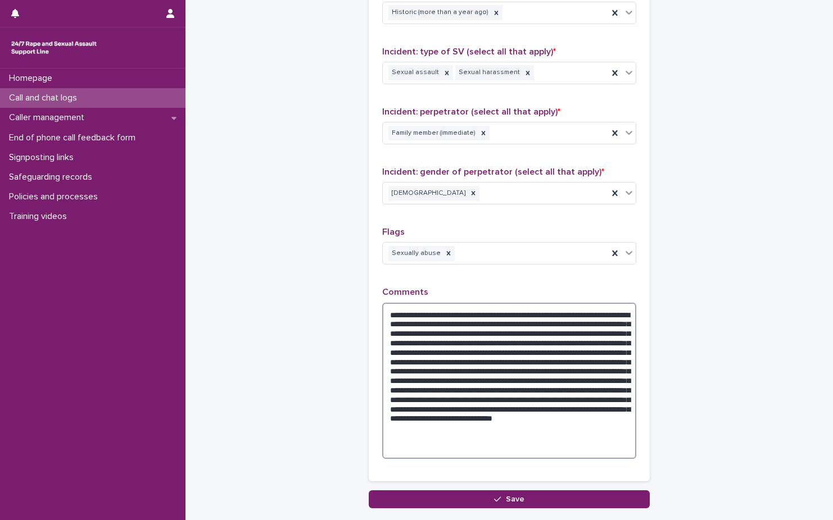
click at [398, 433] on textarea "**********" at bounding box center [509, 381] width 254 height 156
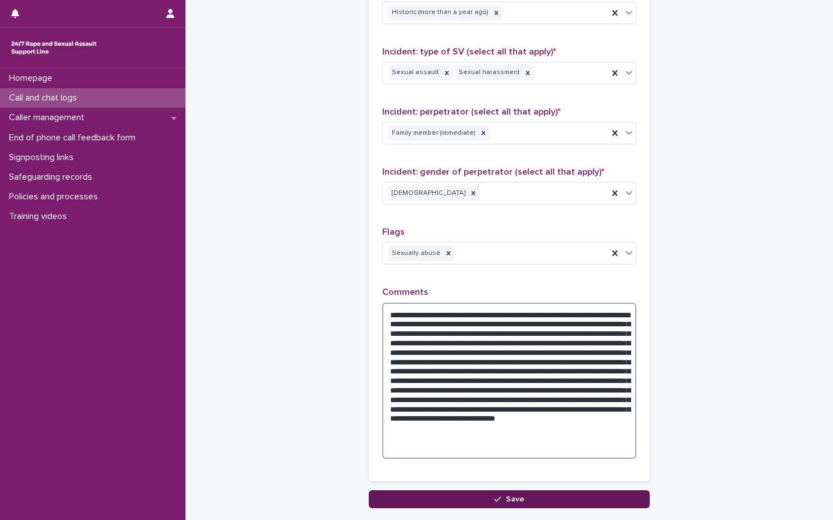
type textarea "**********"
click at [562, 498] on button "Save" at bounding box center [509, 500] width 281 height 18
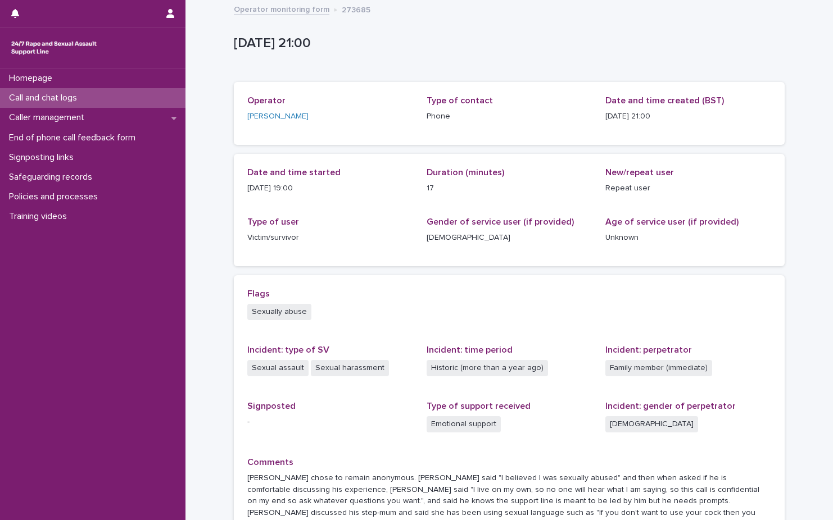
click at [299, 7] on link "Operator monitoring form" at bounding box center [282, 8] width 96 height 13
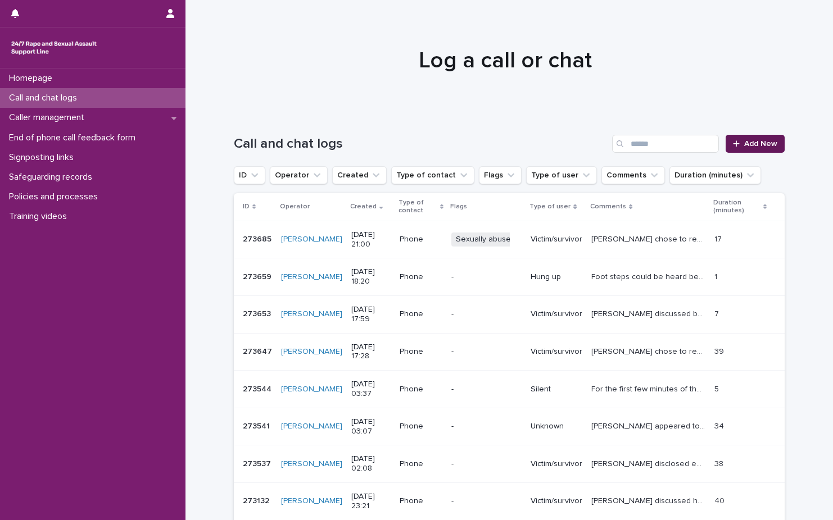
click at [769, 147] on span "Add New" at bounding box center [760, 144] width 33 height 8
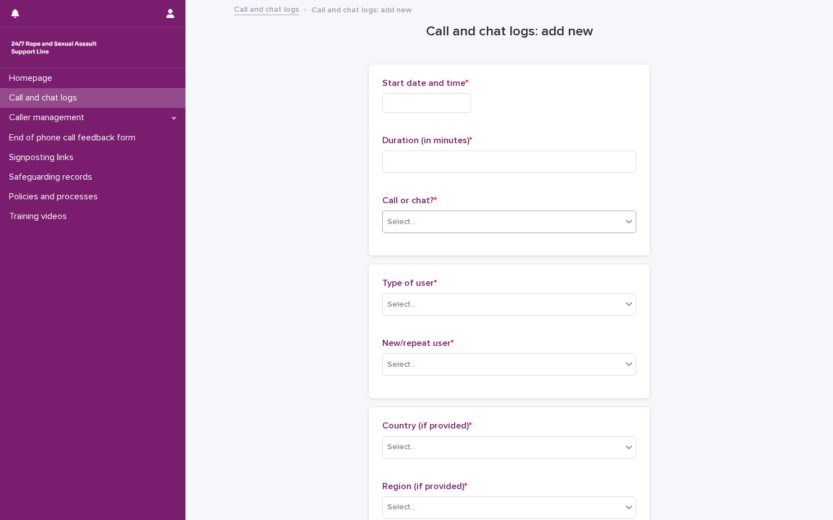
click at [533, 214] on div "Select..." at bounding box center [502, 222] width 239 height 19
click at [491, 273] on div "Web chat" at bounding box center [505, 263] width 253 height 20
click at [439, 114] on div "Start date and time *" at bounding box center [509, 100] width 254 height 44
click at [444, 101] on input "text" at bounding box center [426, 103] width 89 height 20
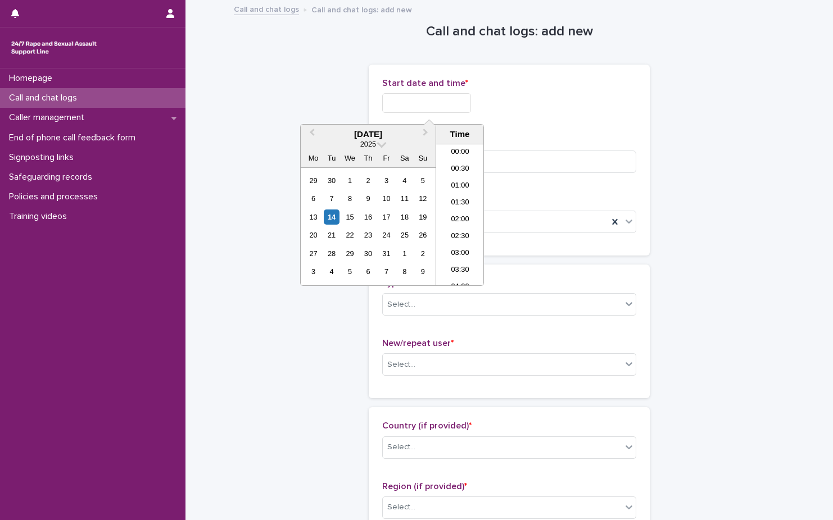
scroll to position [646, 0]
click at [459, 213] on li "21:00" at bounding box center [460, 214] width 48 height 17
click at [444, 106] on input "**********" at bounding box center [426, 103] width 89 height 20
type input "**********"
click at [587, 103] on div "**********" at bounding box center [509, 103] width 254 height 20
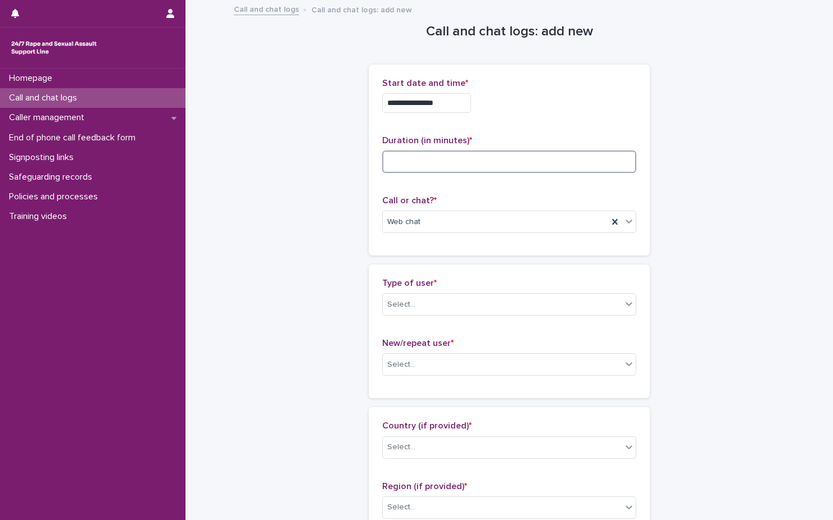
click at [562, 171] on input at bounding box center [509, 162] width 254 height 22
click at [532, 282] on p "Type of user *" at bounding box center [509, 283] width 254 height 11
click at [531, 291] on div "Type of user * Select..." at bounding box center [509, 301] width 254 height 47
click at [512, 366] on div "Select..." at bounding box center [502, 365] width 239 height 19
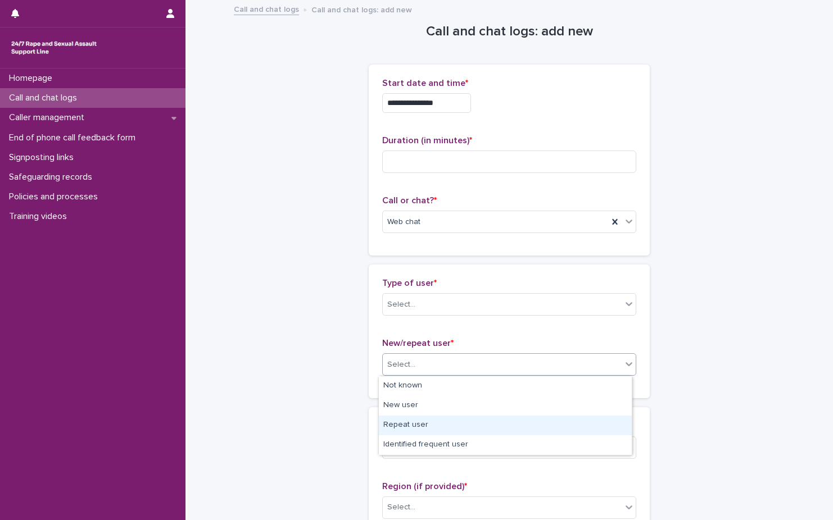
click at [486, 428] on div "Repeat user" at bounding box center [505, 426] width 253 height 20
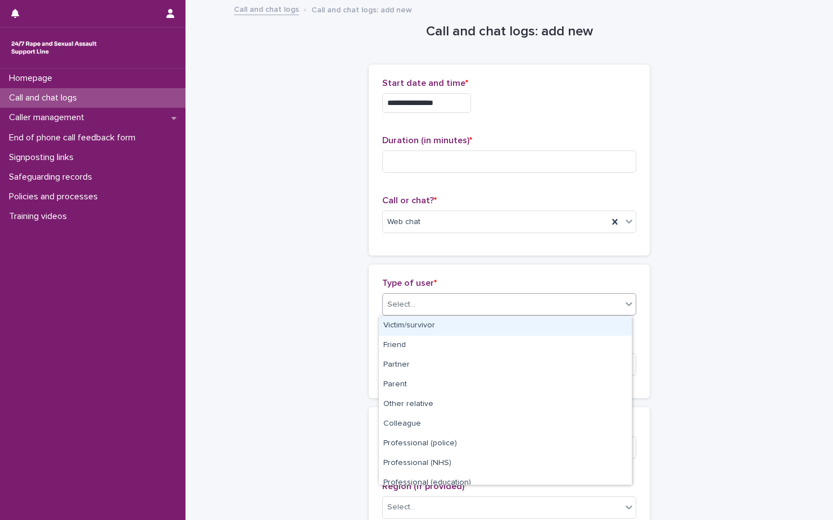
click at [507, 312] on div "Select..." at bounding box center [502, 305] width 239 height 19
click at [507, 307] on div "Select..." at bounding box center [502, 305] width 239 height 19
click at [465, 310] on div "Select..." at bounding box center [502, 305] width 239 height 19
click at [466, 301] on div "Select..." at bounding box center [502, 305] width 239 height 19
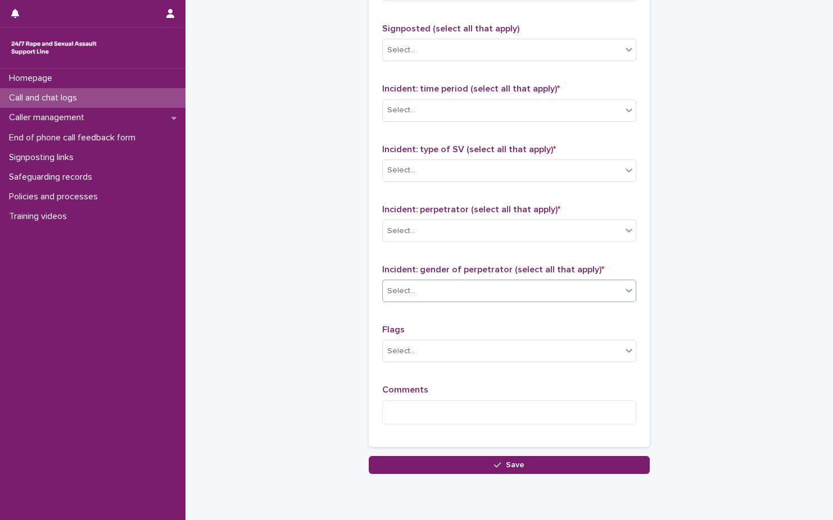
scroll to position [785, 0]
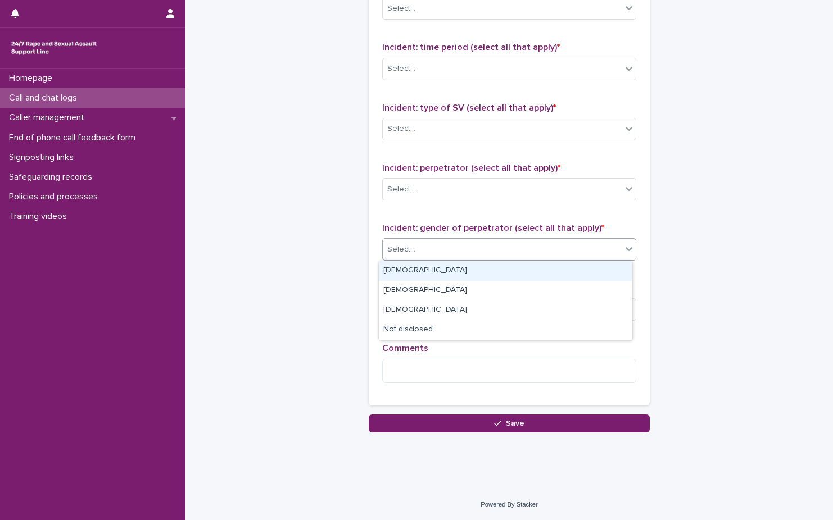
click at [519, 252] on div "Select..." at bounding box center [502, 249] width 239 height 19
click at [519, 253] on div "Select..." at bounding box center [502, 249] width 239 height 19
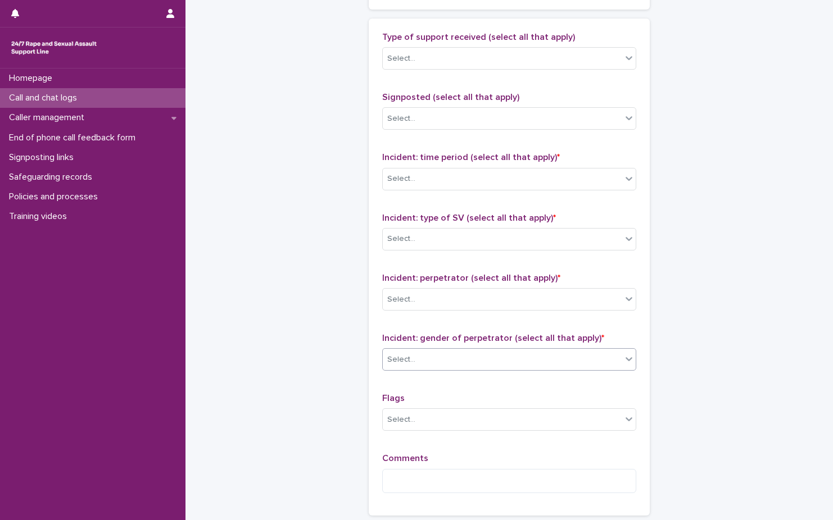
scroll to position [673, 0]
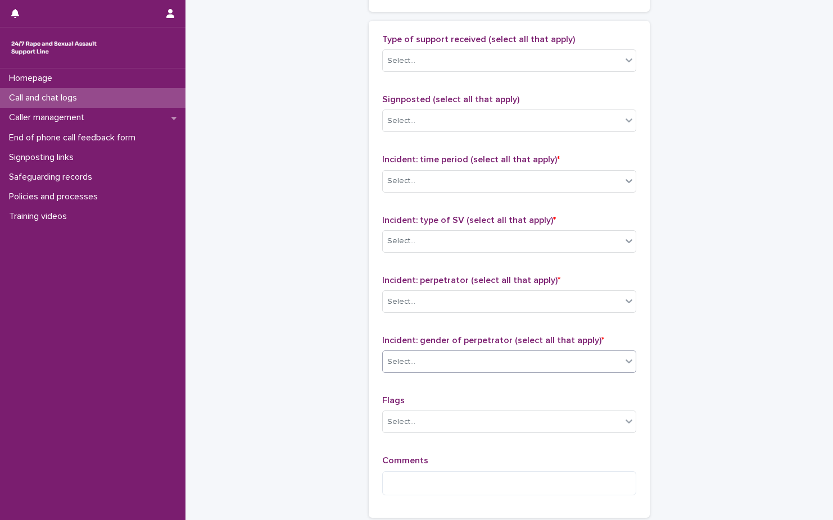
click at [518, 254] on div "Incident: type of SV (select all that apply) * Select..." at bounding box center [509, 238] width 254 height 47
click at [520, 242] on div "Select..." at bounding box center [502, 241] width 239 height 19
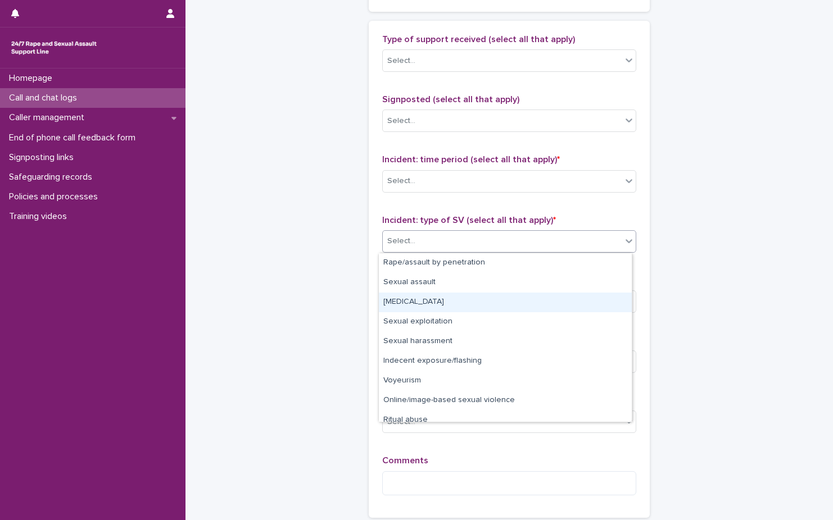
scroll to position [28, 0]
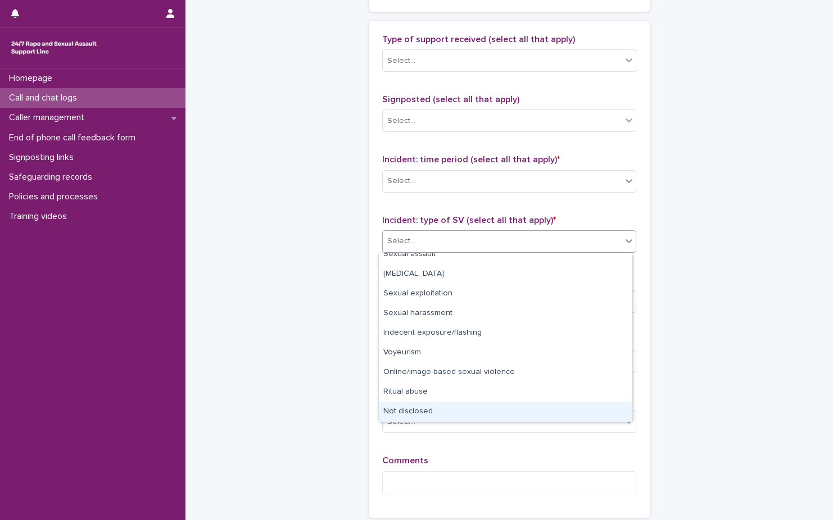
click at [492, 405] on div "Not disclosed" at bounding box center [505, 412] width 253 height 20
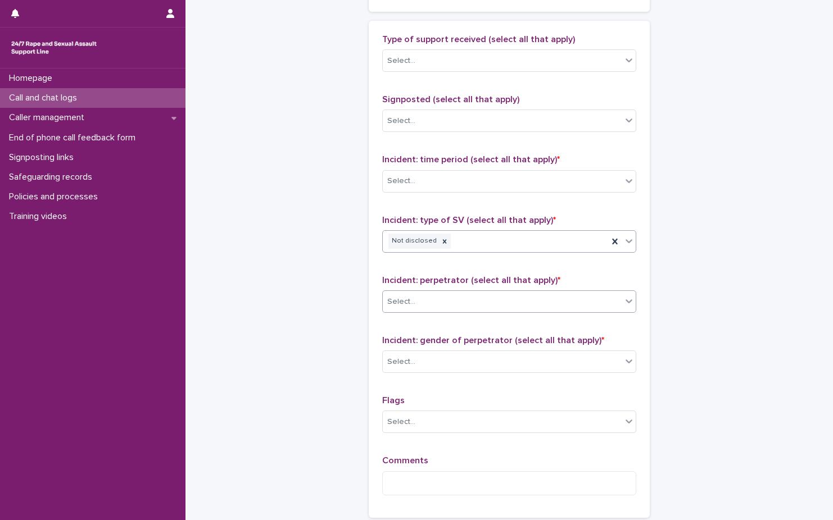
click at [512, 312] on div "Select..." at bounding box center [509, 302] width 254 height 22
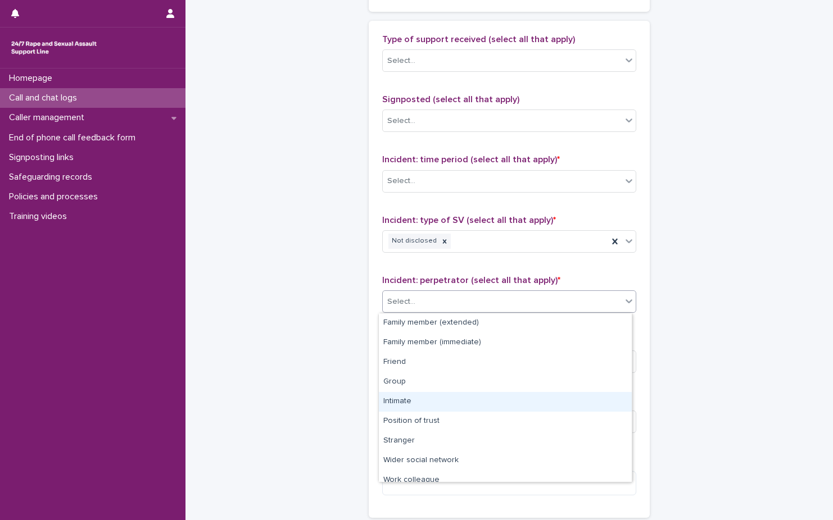
click at [488, 406] on div "Intimate" at bounding box center [505, 402] width 253 height 20
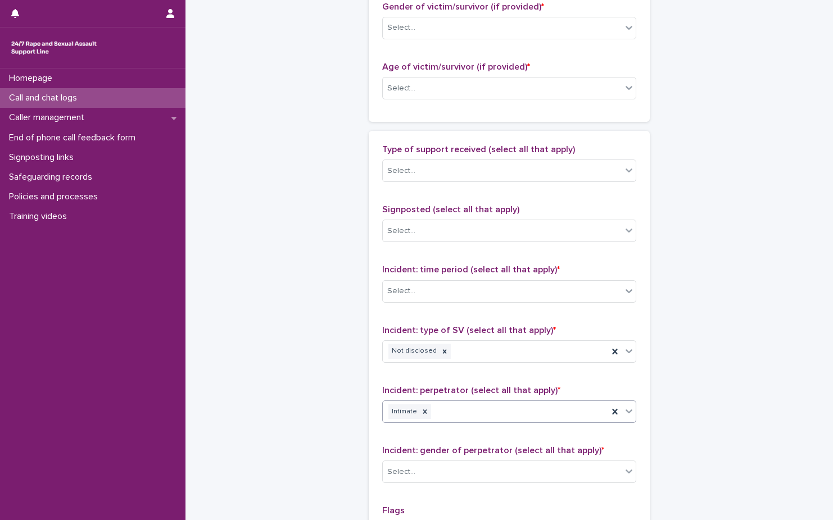
scroll to position [560, 0]
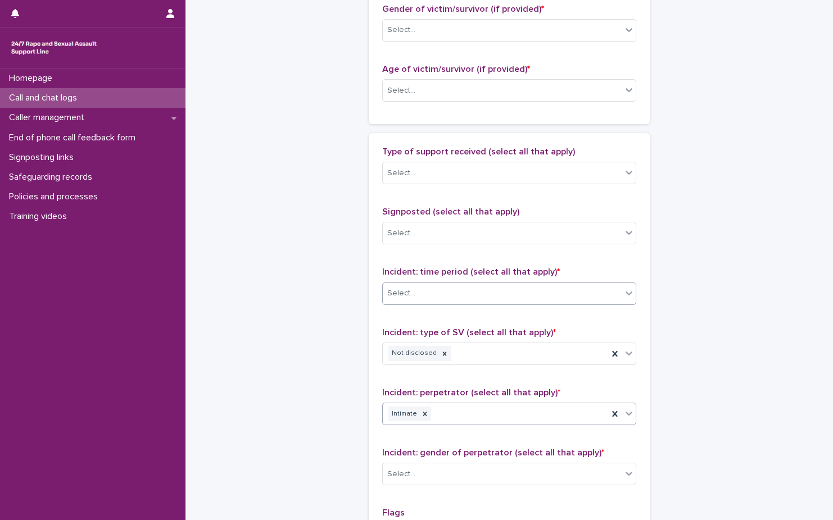
click at [503, 292] on div "Select..." at bounding box center [502, 293] width 239 height 19
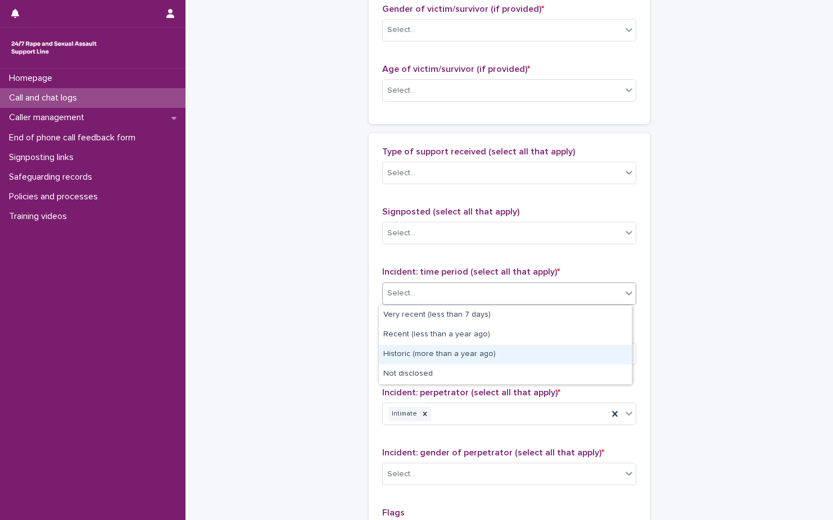
drag, startPoint x: 475, startPoint y: 368, endPoint x: 486, endPoint y: 349, distance: 21.9
click at [486, 349] on div "Historic (more than a year ago)" at bounding box center [505, 355] width 253 height 20
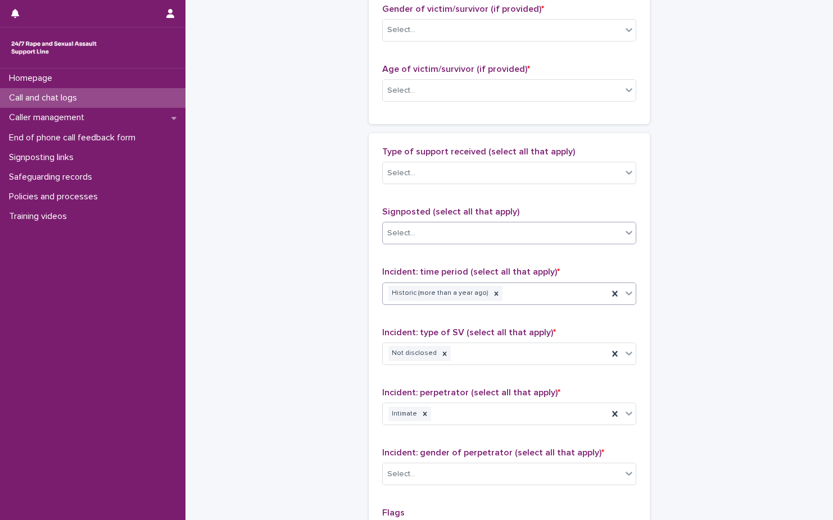
click at [515, 243] on div "Select..." at bounding box center [509, 233] width 254 height 22
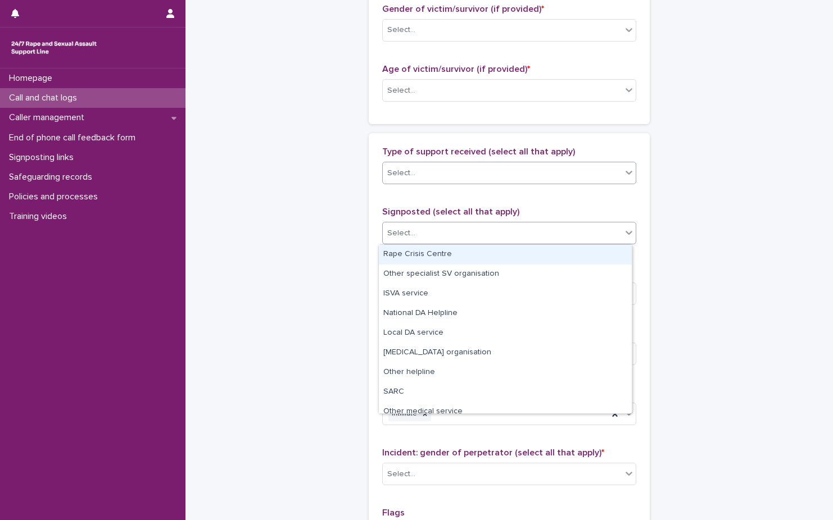
click at [503, 170] on div "Select..." at bounding box center [502, 173] width 239 height 19
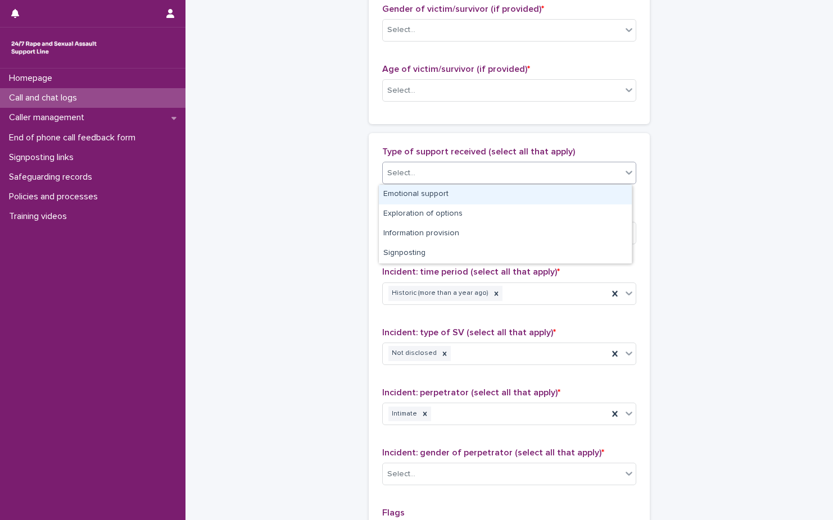
click at [487, 199] on div "Emotional support" at bounding box center [505, 195] width 253 height 20
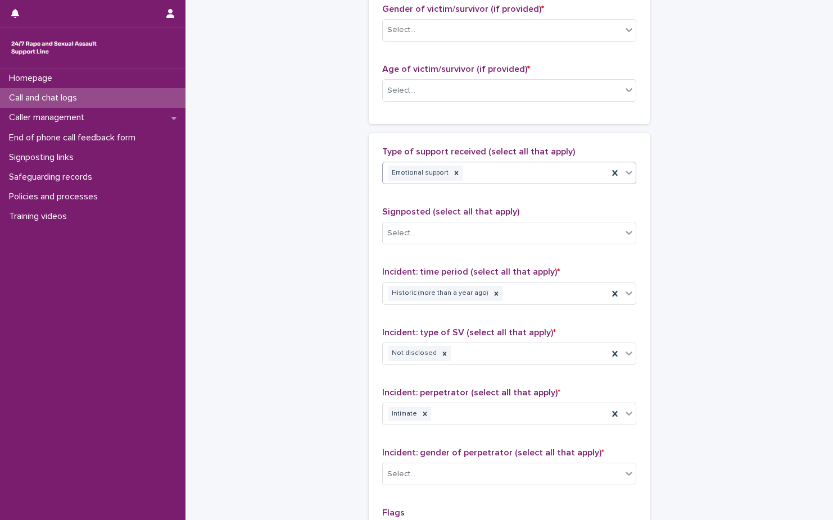
click at [537, 180] on div "Emotional support" at bounding box center [495, 174] width 225 height 20
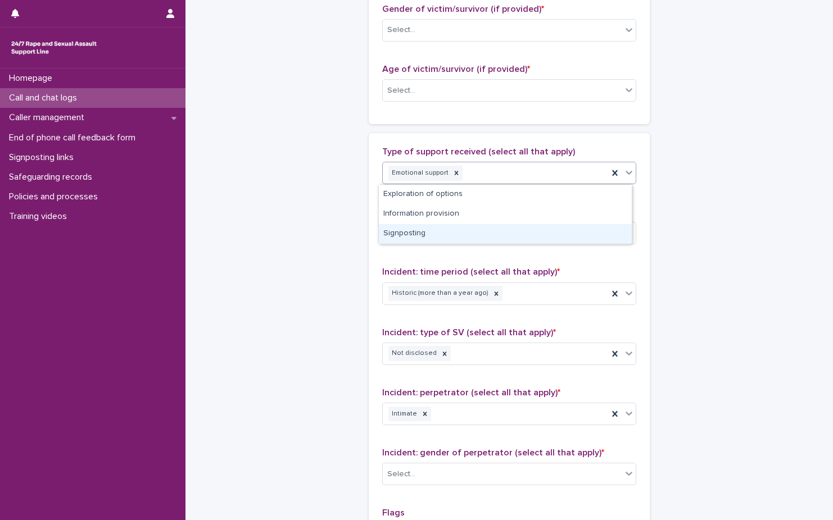
click at [513, 232] on div "Signposting" at bounding box center [505, 234] width 253 height 20
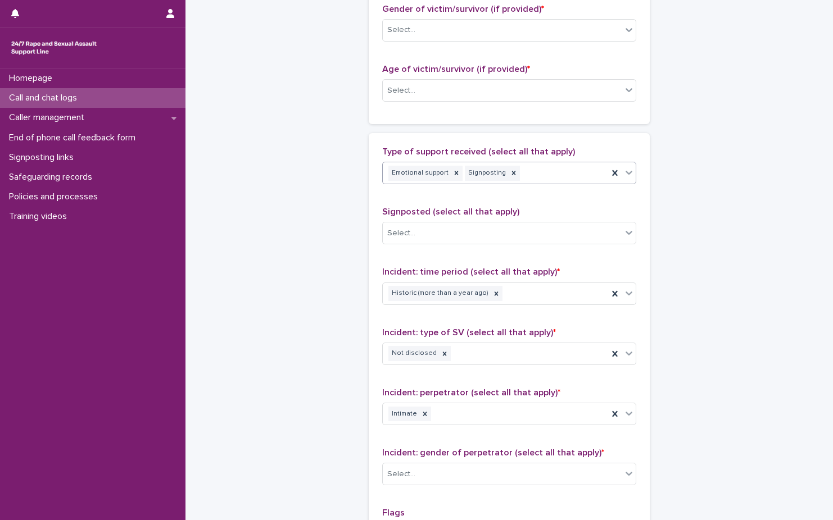
click at [582, 181] on div "Emotional support Signposting" at bounding box center [495, 174] width 225 height 20
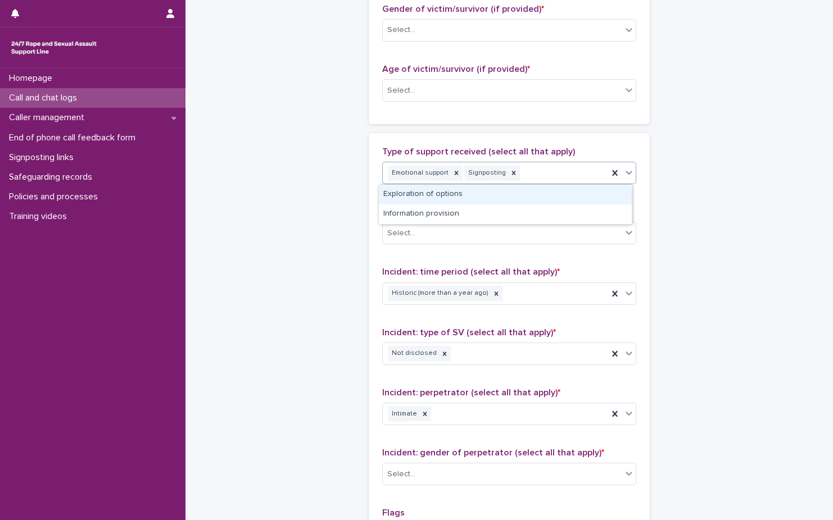
click at [570, 194] on div "Exploration of options" at bounding box center [505, 195] width 253 height 20
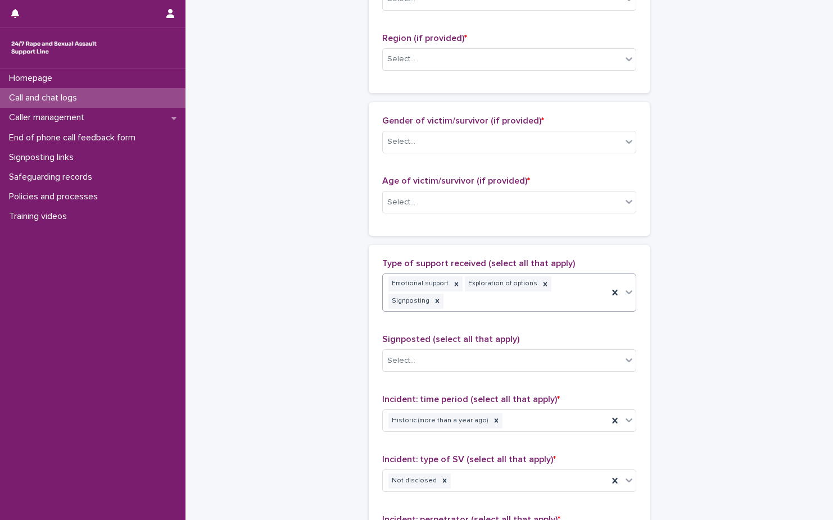
scroll to position [448, 0]
click at [475, 144] on div "Select..." at bounding box center [502, 142] width 239 height 19
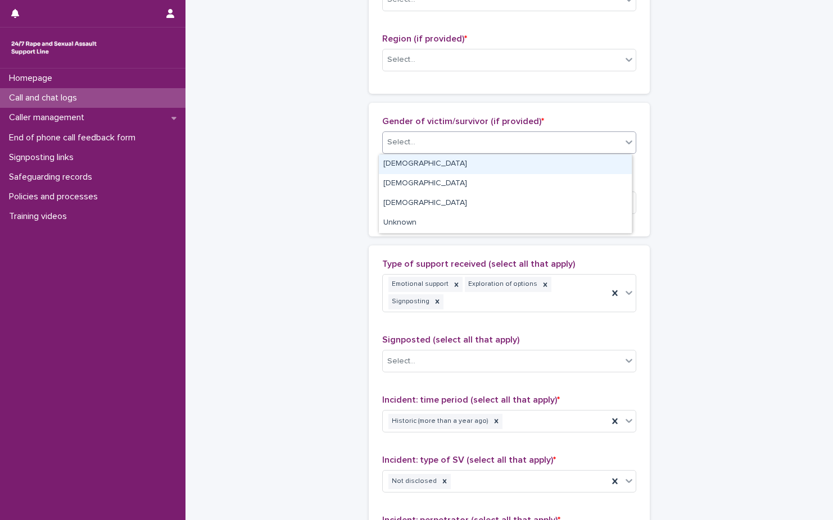
click at [471, 167] on div "Female" at bounding box center [505, 165] width 253 height 20
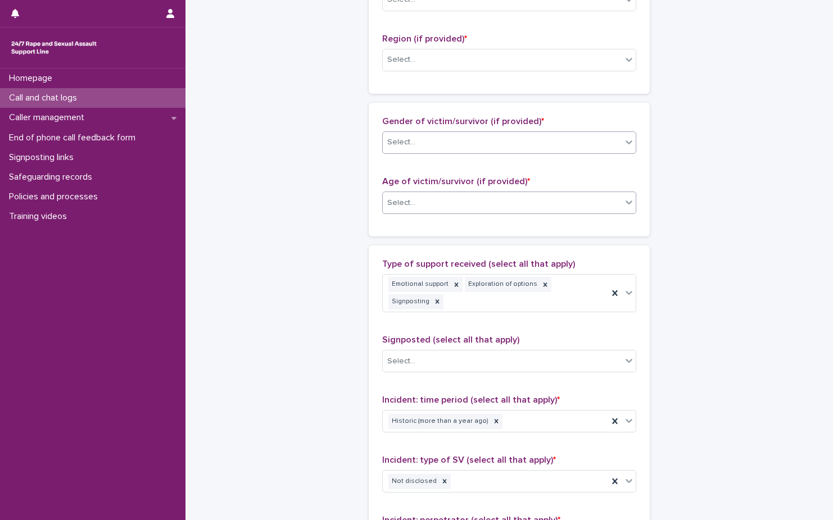
click at [470, 207] on div "Select..." at bounding box center [502, 203] width 239 height 19
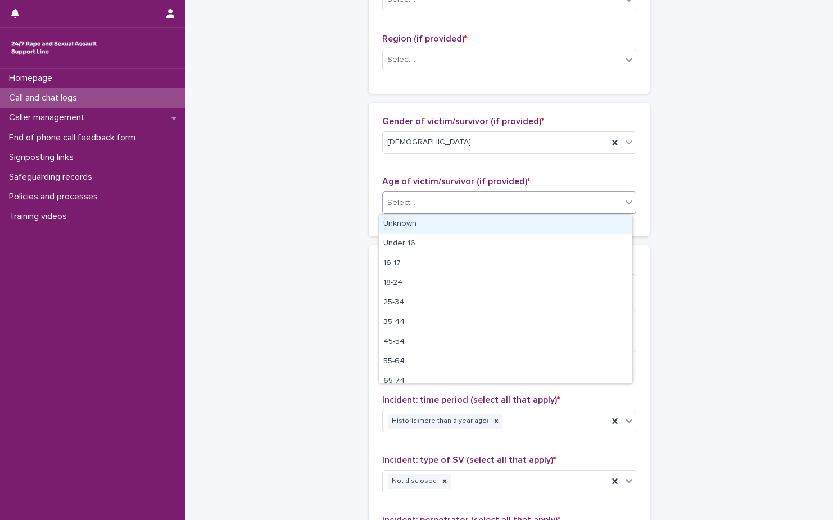
click at [466, 228] on div "Unknown" at bounding box center [505, 225] width 253 height 20
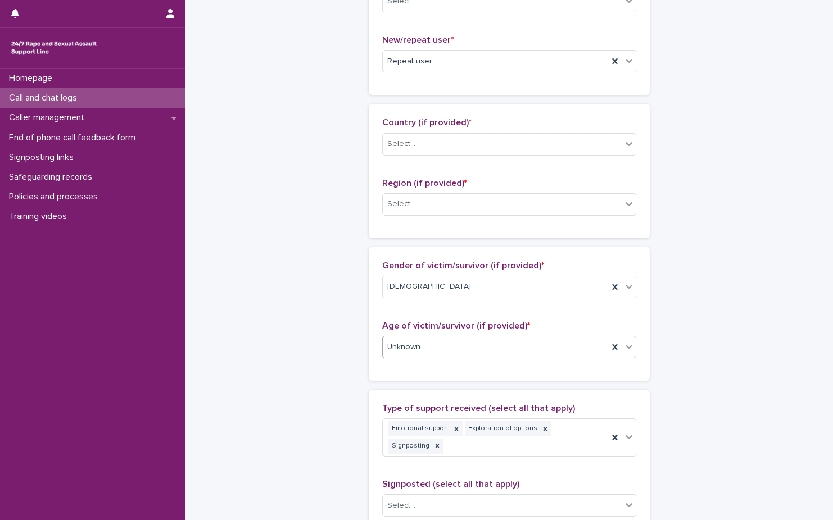
scroll to position [279, 0]
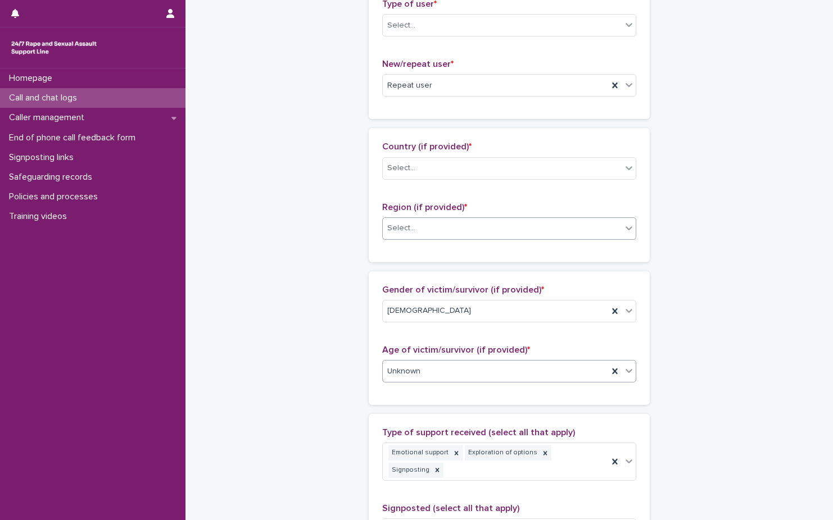
click at [469, 232] on div "Select..." at bounding box center [502, 228] width 239 height 19
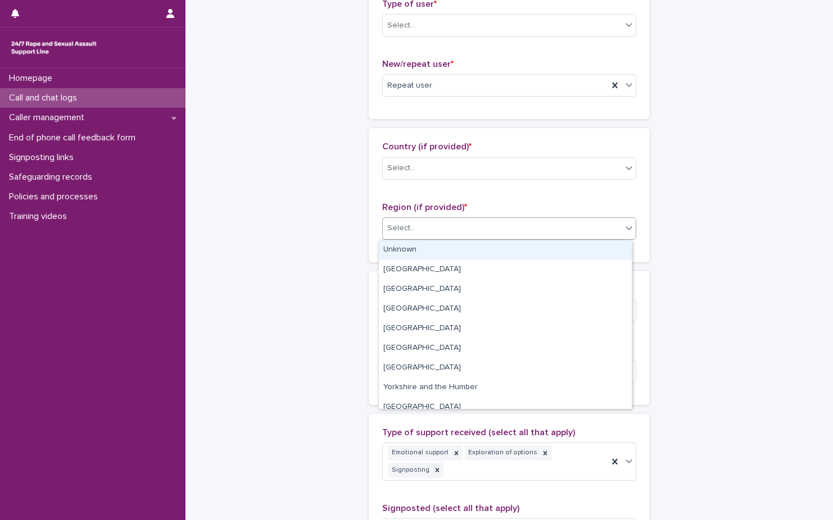
click at [472, 239] on div "Select..." at bounding box center [509, 228] width 254 height 22
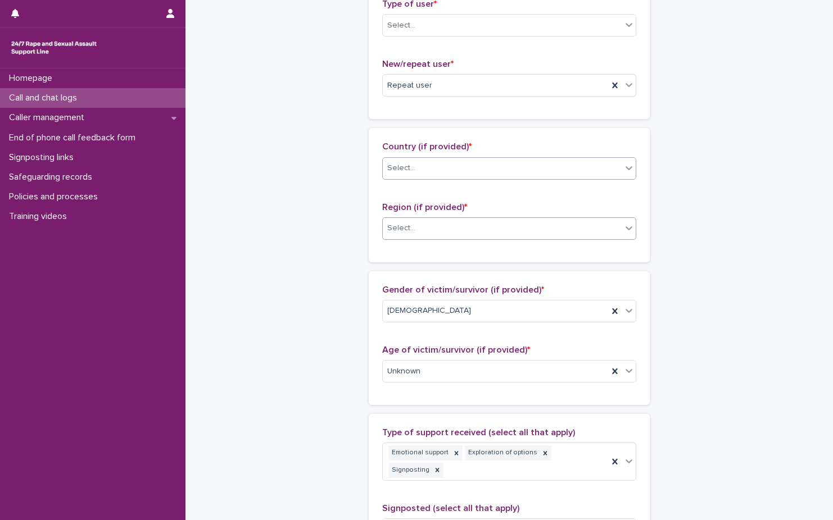
scroll to position [223, 0]
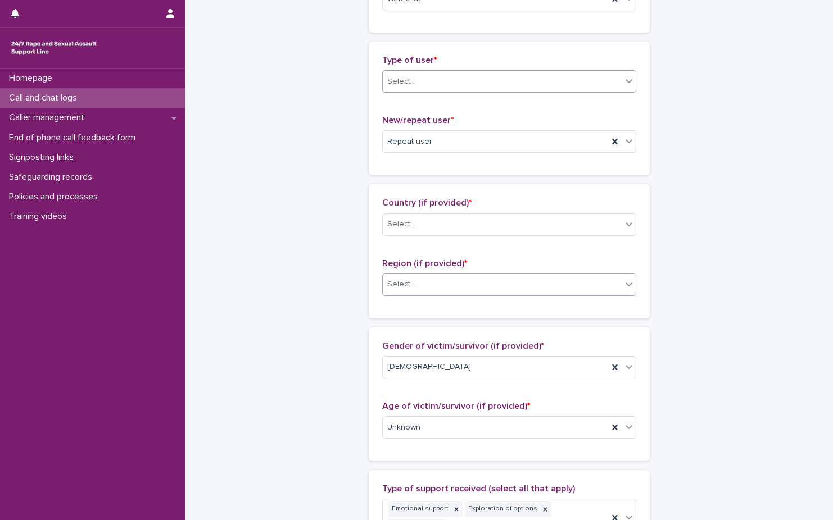
click at [485, 78] on div "Select..." at bounding box center [502, 81] width 239 height 19
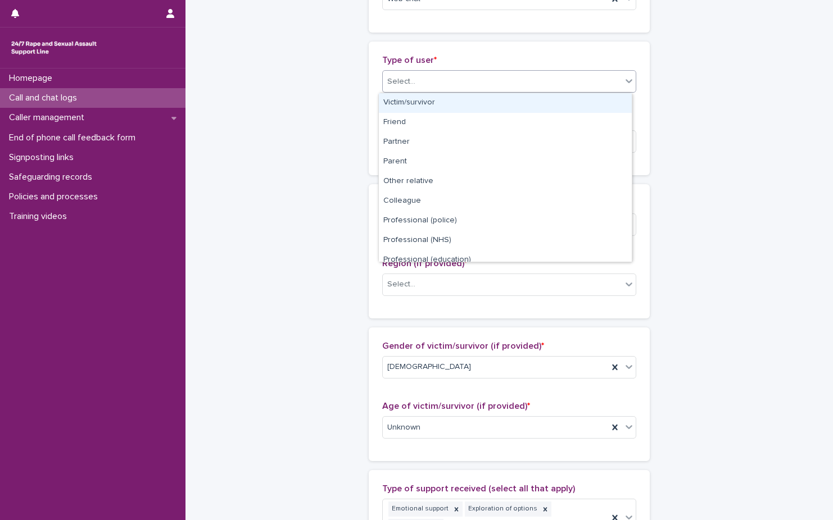
click at [480, 101] on div "Victim/survivor" at bounding box center [505, 103] width 253 height 20
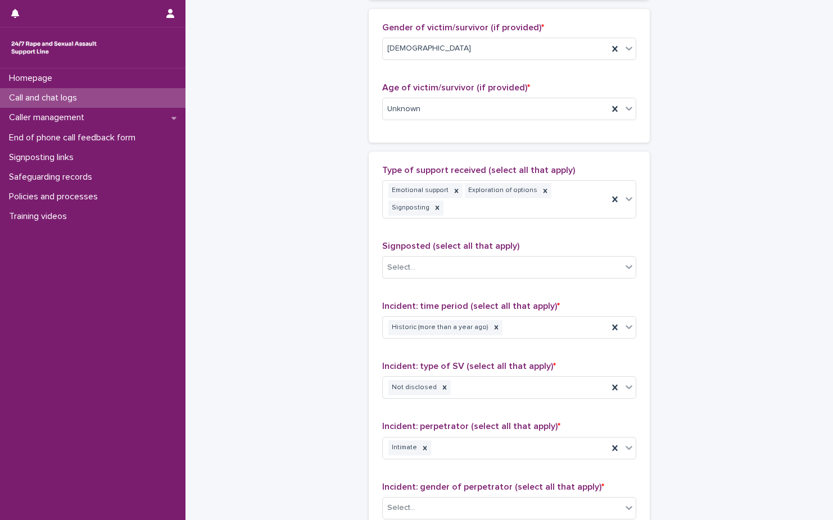
scroll to position [335, 0]
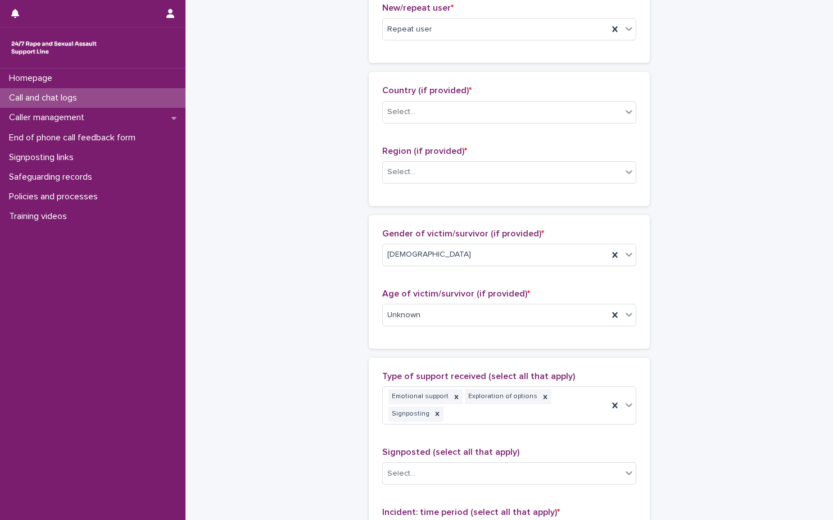
click at [468, 129] on div "Country (if provided) * Select..." at bounding box center [509, 108] width 254 height 47
click at [478, 108] on div "Select..." at bounding box center [502, 112] width 239 height 19
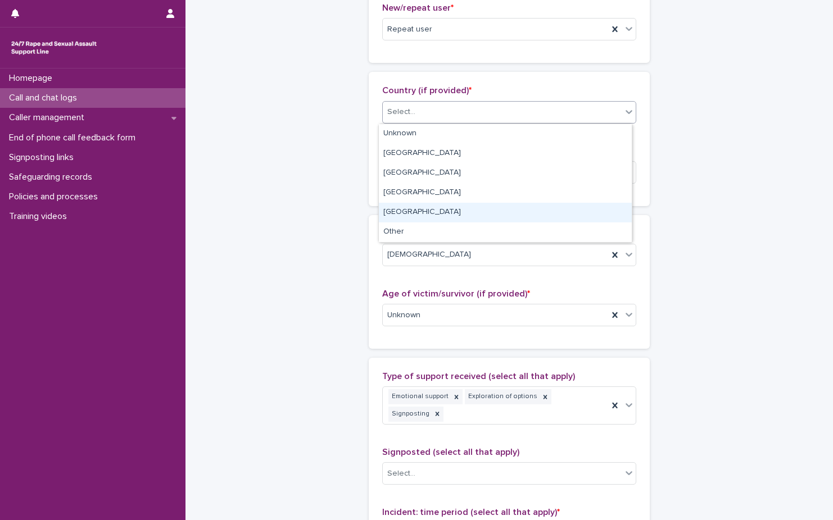
click at [482, 209] on div "Northern Ireland" at bounding box center [505, 213] width 253 height 20
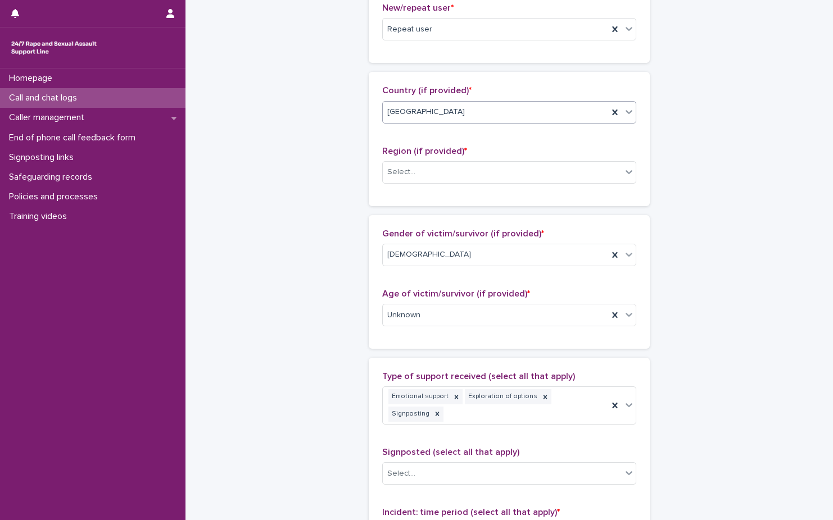
click at [466, 117] on div "Northern Ireland" at bounding box center [495, 112] width 225 height 19
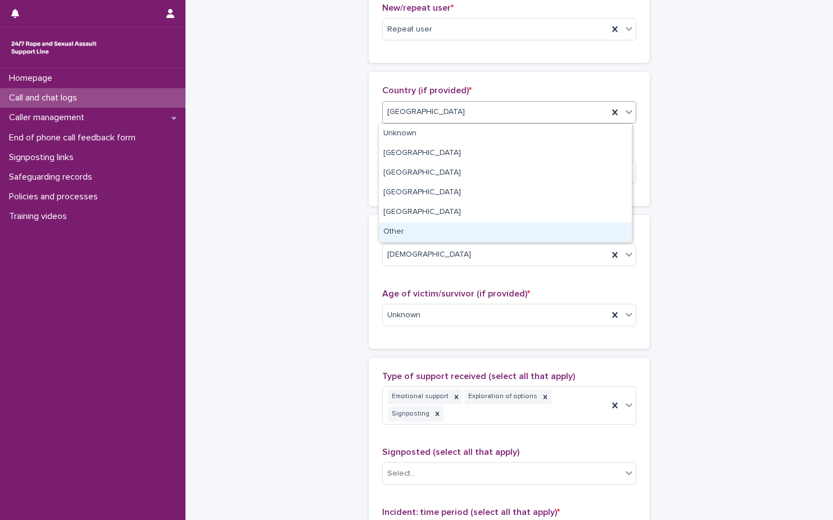
click at [464, 229] on div "Other" at bounding box center [505, 233] width 253 height 20
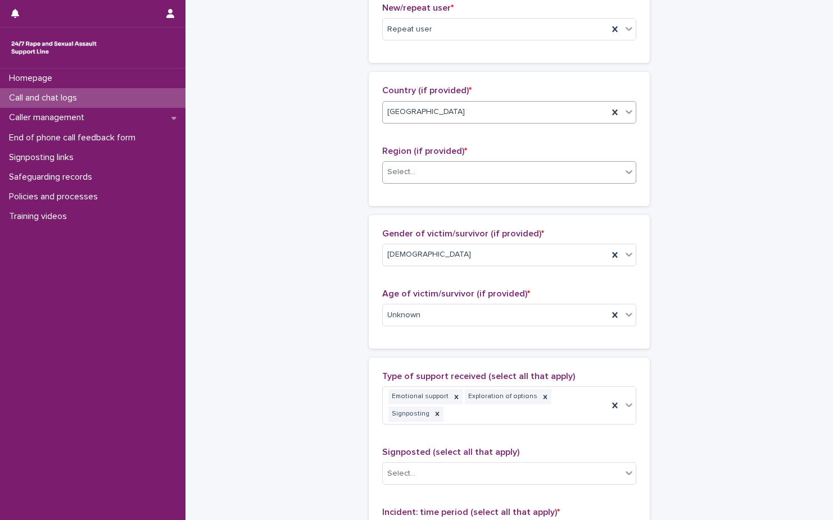
click at [491, 175] on div "Select..." at bounding box center [502, 172] width 239 height 19
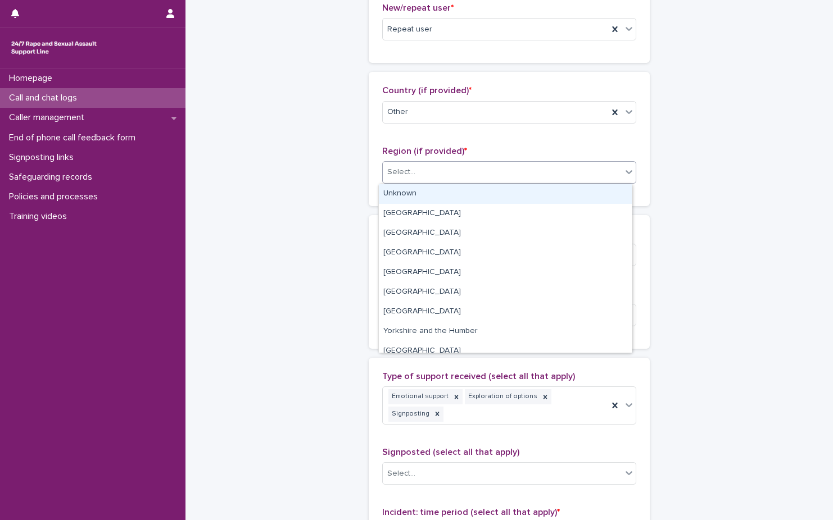
click at [480, 199] on div "Unknown" at bounding box center [505, 194] width 253 height 20
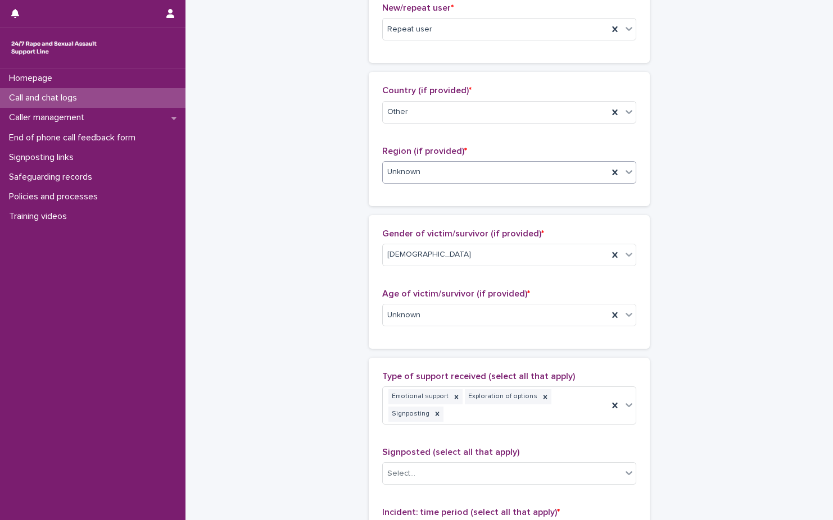
click at [471, 176] on div "Unknown" at bounding box center [495, 172] width 225 height 19
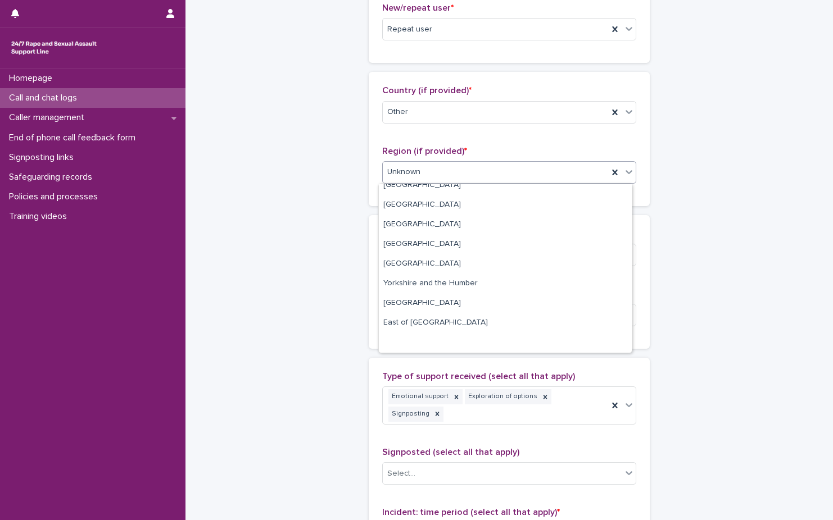
scroll to position [0, 0]
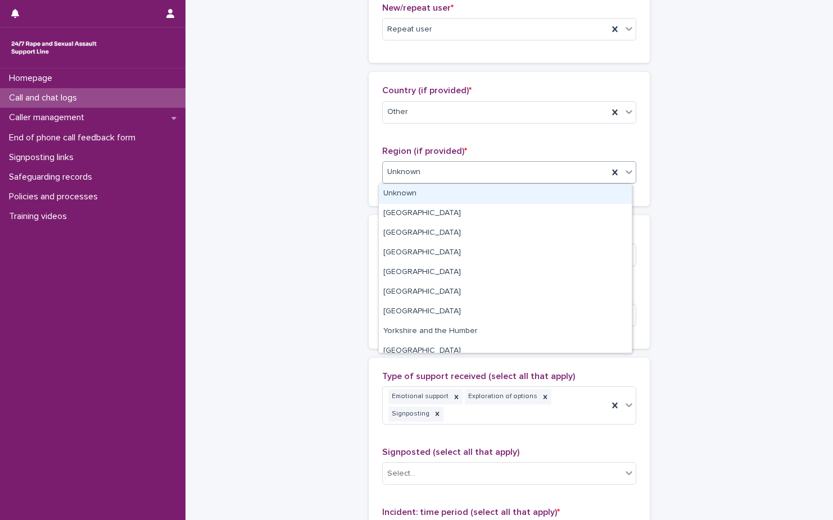
click at [469, 194] on div "Unknown" at bounding box center [505, 194] width 253 height 20
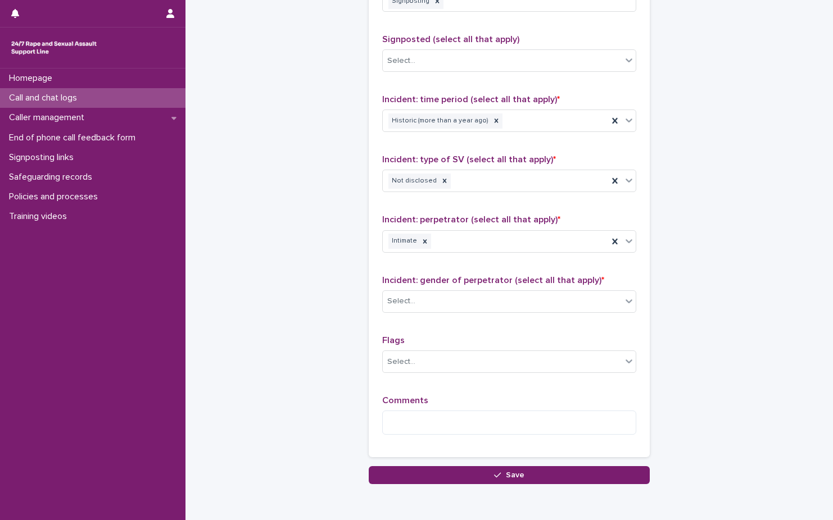
scroll to position [729, 0]
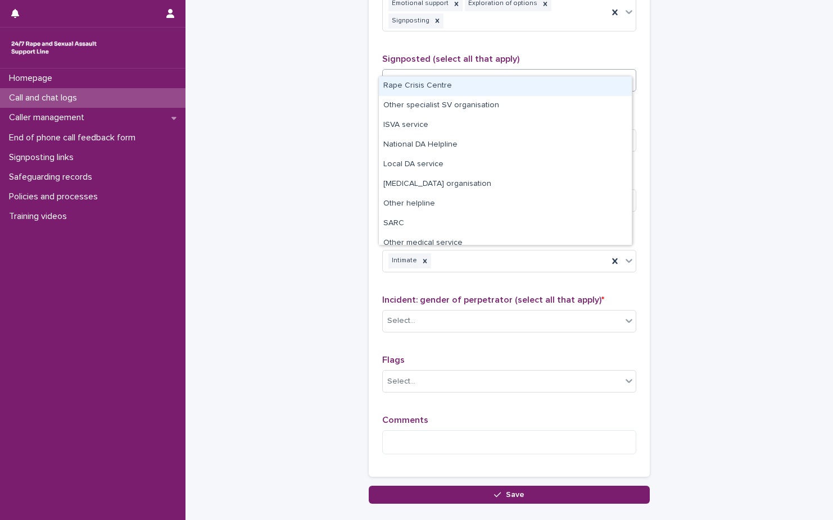
click at [489, 71] on div "Select..." at bounding box center [502, 80] width 239 height 19
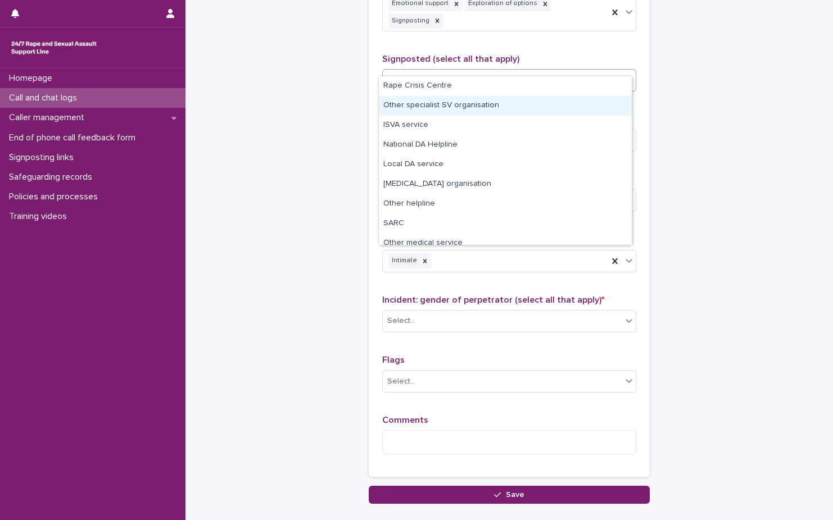
drag, startPoint x: 495, startPoint y: 119, endPoint x: 502, endPoint y: 107, distance: 13.6
click at [502, 107] on div "Other specialist SV organisation" at bounding box center [505, 106] width 253 height 20
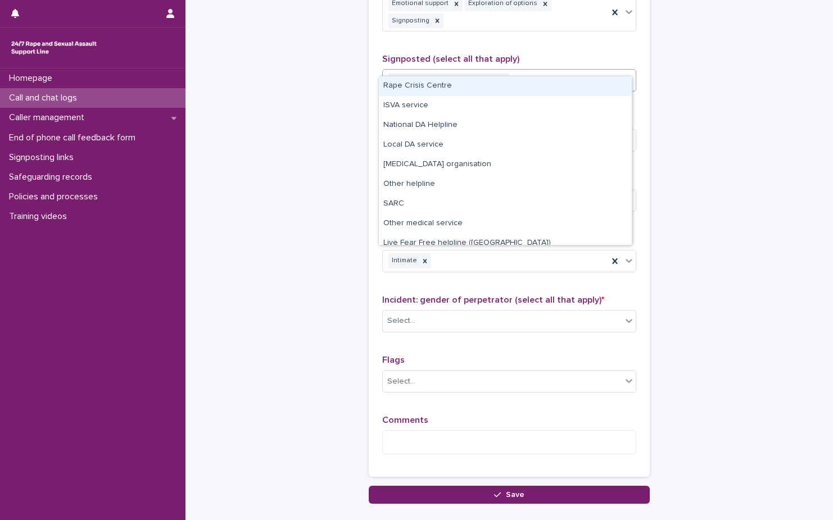
click at [541, 73] on div "Other specialist SV organisation" at bounding box center [495, 81] width 225 height 20
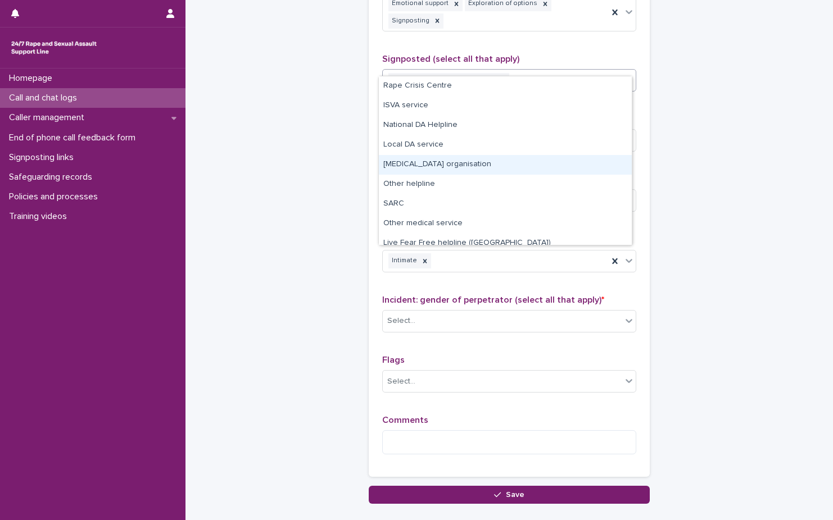
click at [514, 158] on div "Other counselling organisation" at bounding box center [505, 165] width 253 height 20
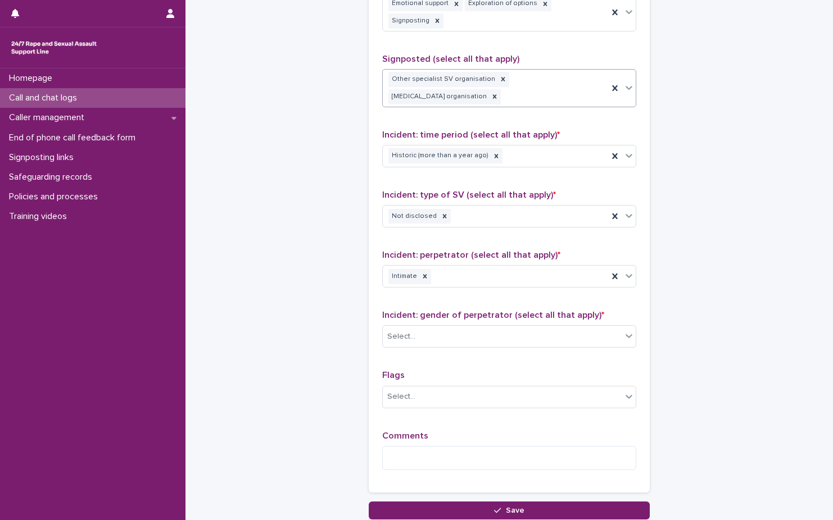
scroll to position [801, 0]
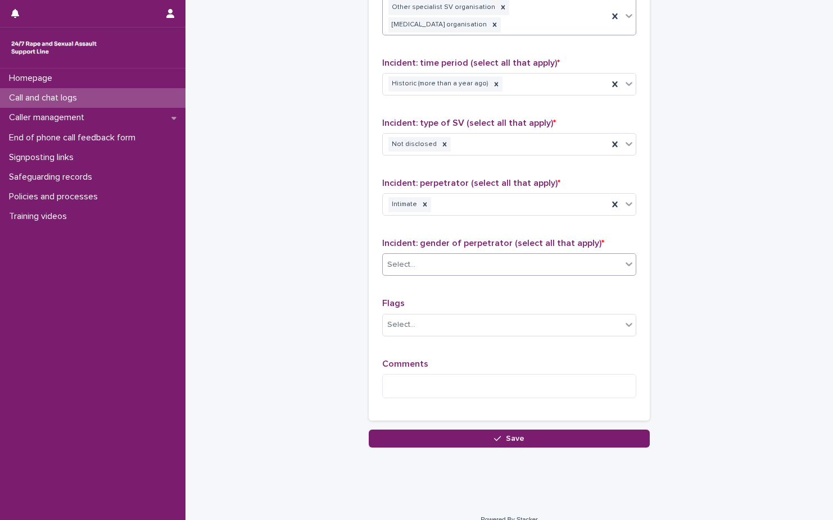
click at [460, 256] on div "Select..." at bounding box center [502, 265] width 239 height 19
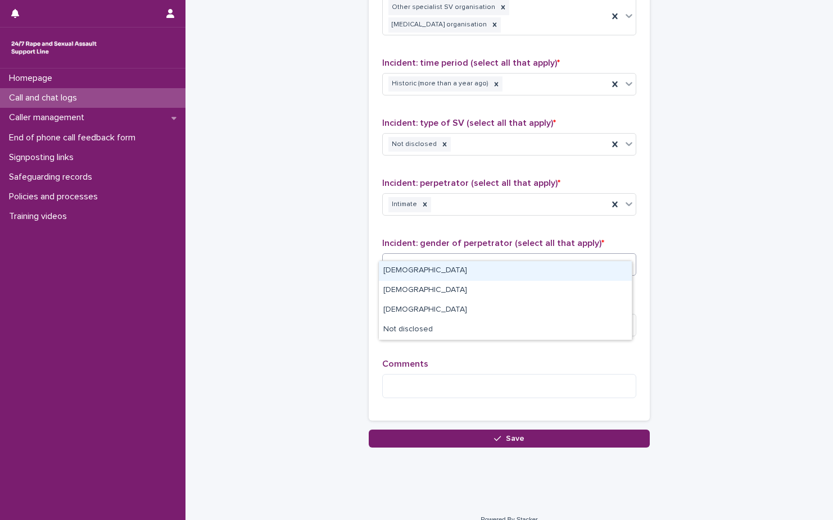
click at [458, 274] on div "Male" at bounding box center [505, 271] width 253 height 20
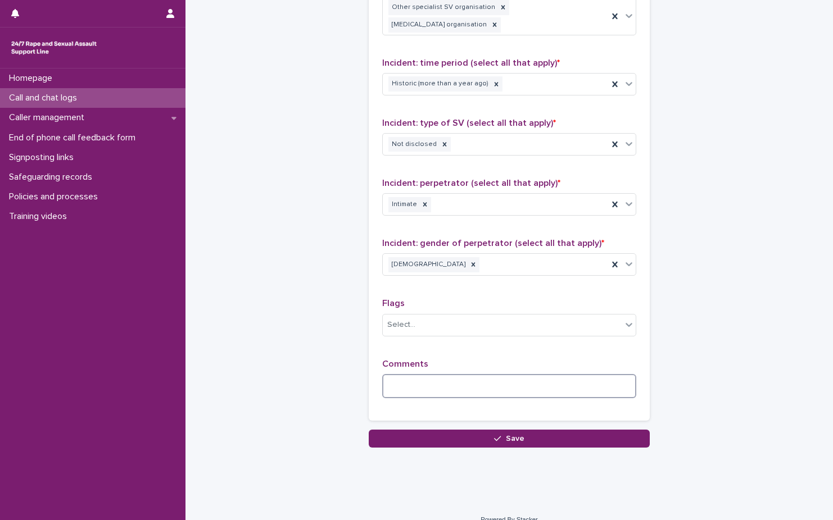
click at [466, 374] on textarea at bounding box center [509, 386] width 254 height 24
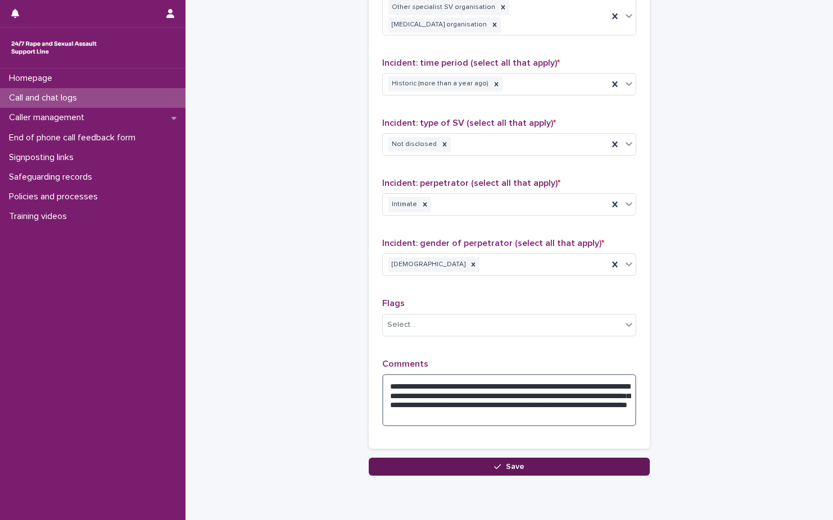
type textarea "**********"
click at [562, 460] on button "Save" at bounding box center [509, 467] width 281 height 18
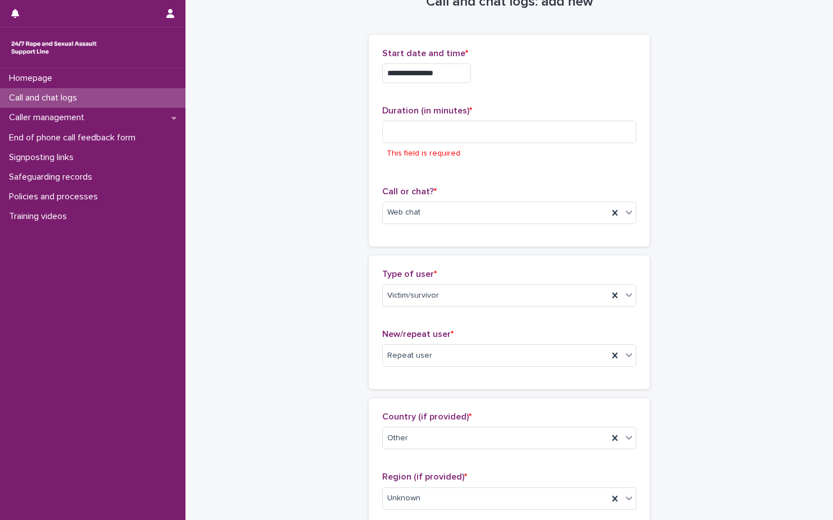
scroll to position [0, 0]
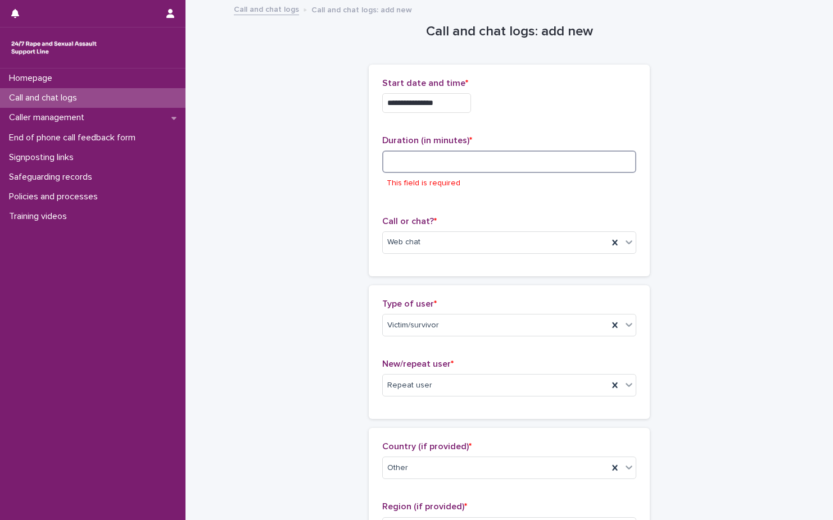
click at [494, 169] on input at bounding box center [509, 162] width 254 height 22
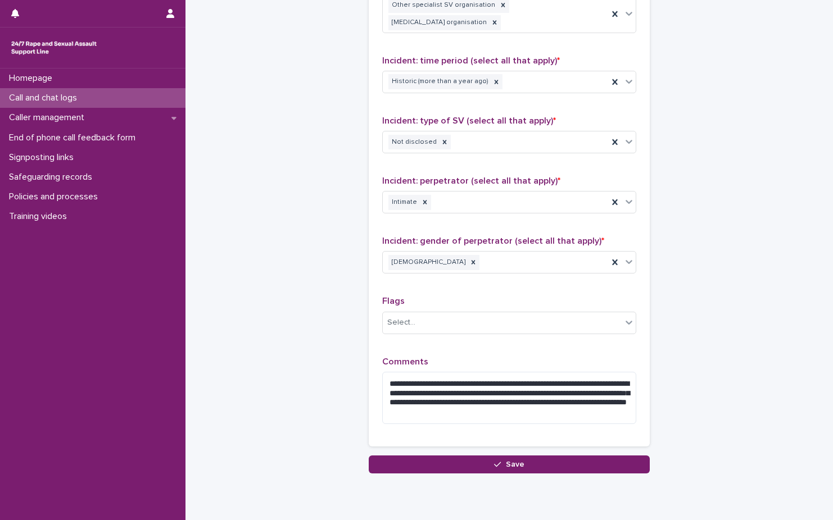
scroll to position [829, 0]
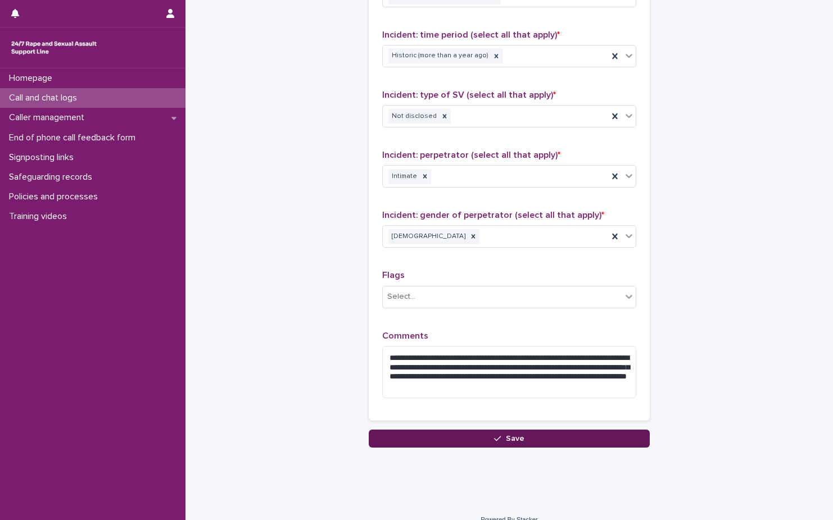
type input "**"
click at [498, 430] on button "Save" at bounding box center [509, 439] width 281 height 18
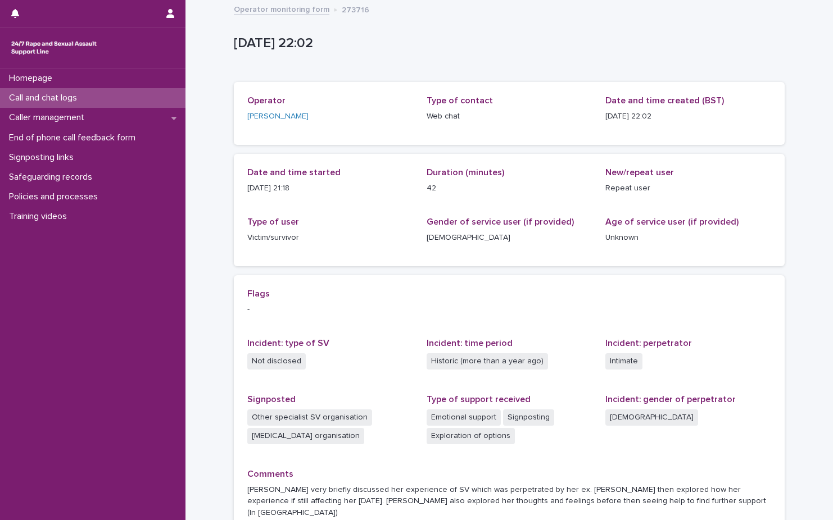
click at [288, 13] on link "Operator monitoring form" at bounding box center [282, 8] width 96 height 13
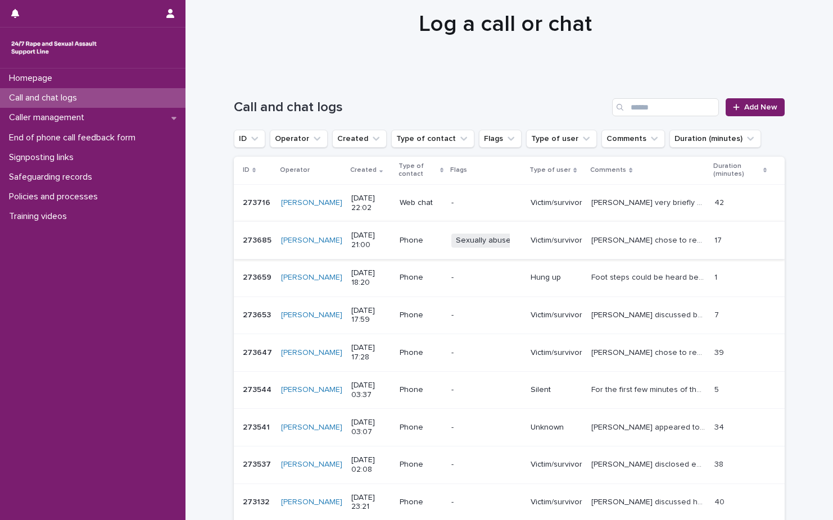
scroll to position [56, 0]
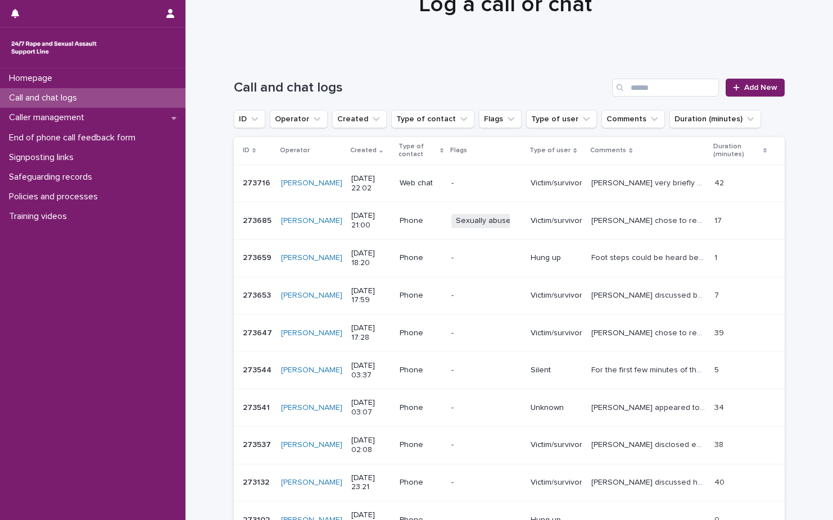
click at [607, 216] on p "Caller chose to remain anonymous. Caller said "I believed I was sexually abused…" at bounding box center [649, 220] width 116 height 12
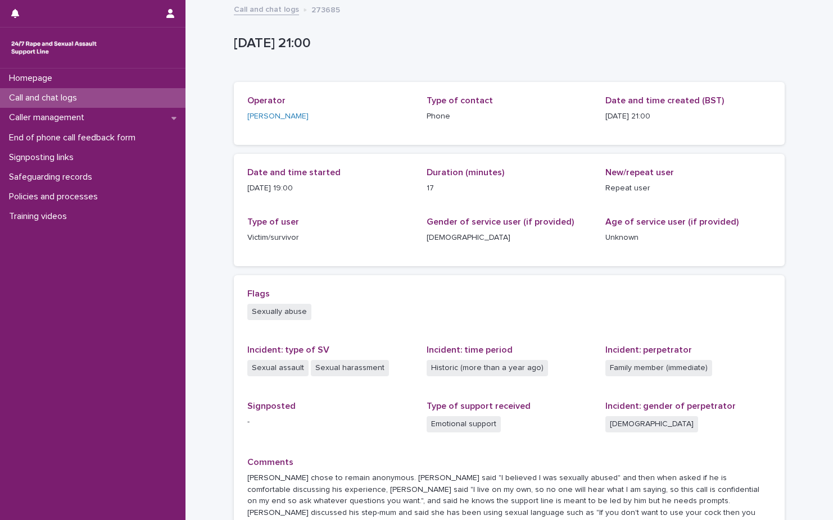
click at [248, 12] on link "Call and chat logs" at bounding box center [266, 8] width 65 height 13
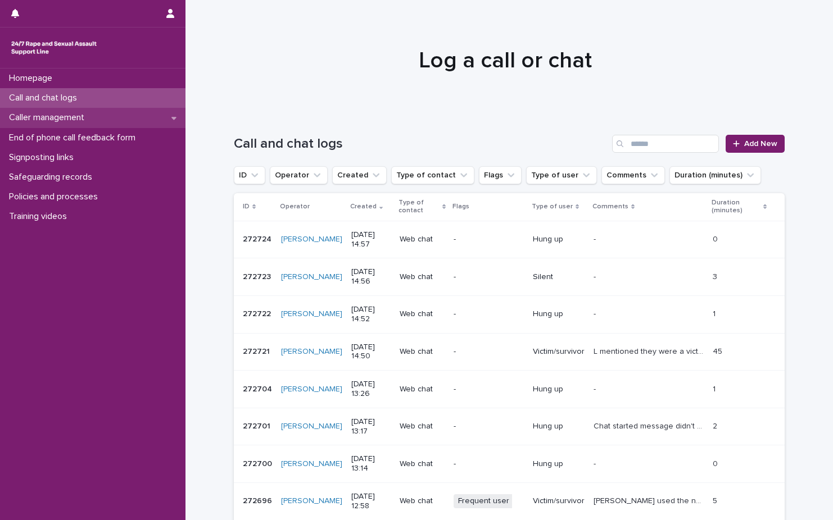
click at [148, 116] on div "Caller management" at bounding box center [92, 118] width 185 height 20
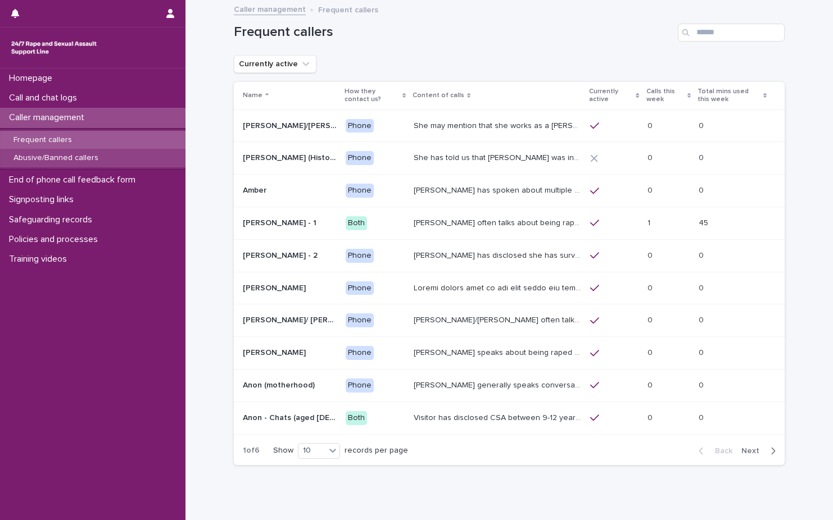
click at [115, 158] on div "Abusive/Banned callers" at bounding box center [92, 158] width 185 height 19
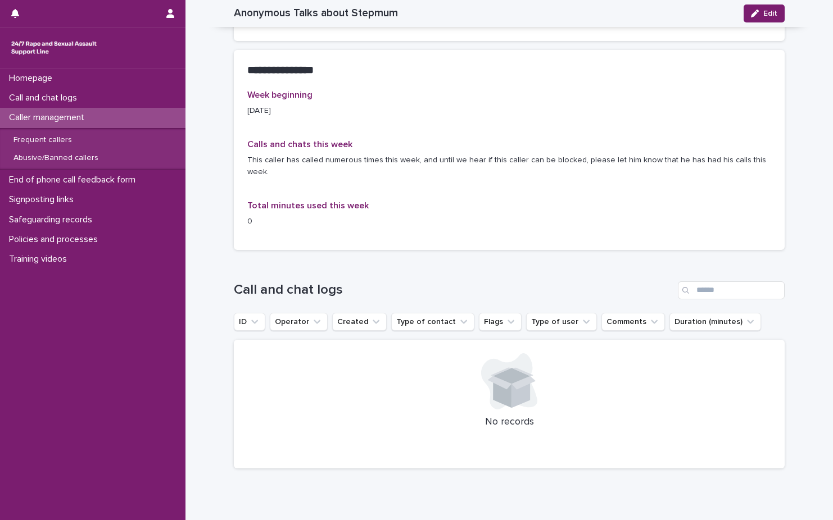
scroll to position [737, 0]
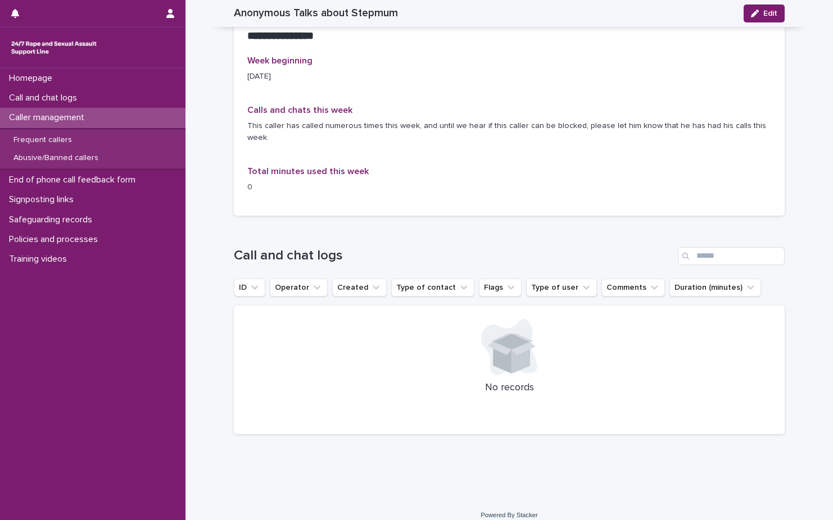
drag, startPoint x: 749, startPoint y: 17, endPoint x: 626, endPoint y: 102, distance: 149.2
click at [750, 17] on button "Edit" at bounding box center [763, 13] width 41 height 18
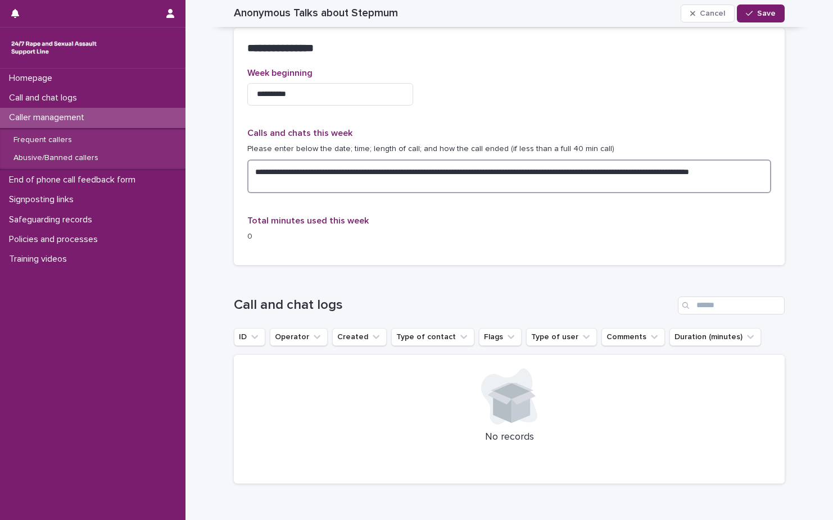
click at [302, 180] on textarea "**********" at bounding box center [509, 177] width 524 height 34
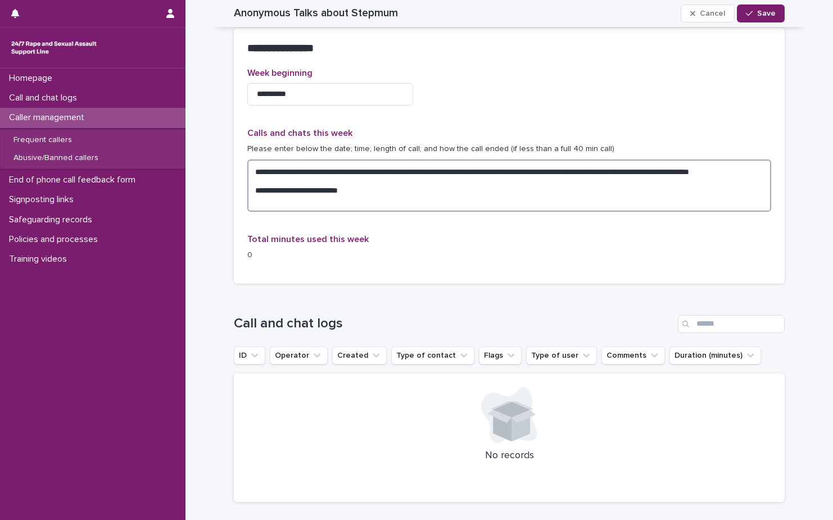
click at [315, 201] on textarea "**********" at bounding box center [509, 186] width 524 height 52
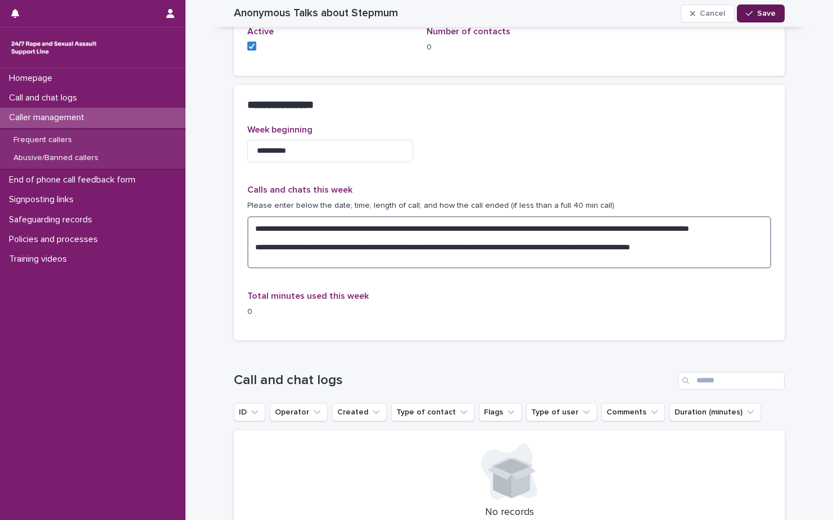
type textarea "**********"
click at [764, 19] on button "Save" at bounding box center [761, 13] width 48 height 18
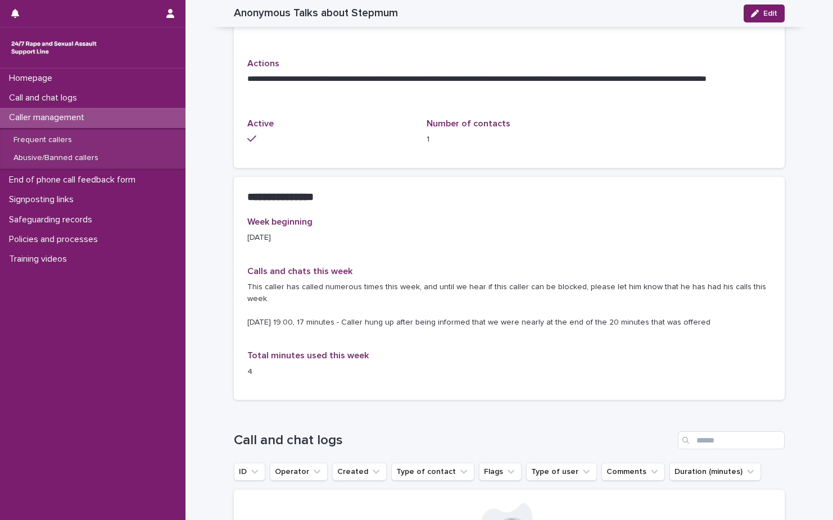
scroll to position [423, 0]
